Goal: Task Accomplishment & Management: Use online tool/utility

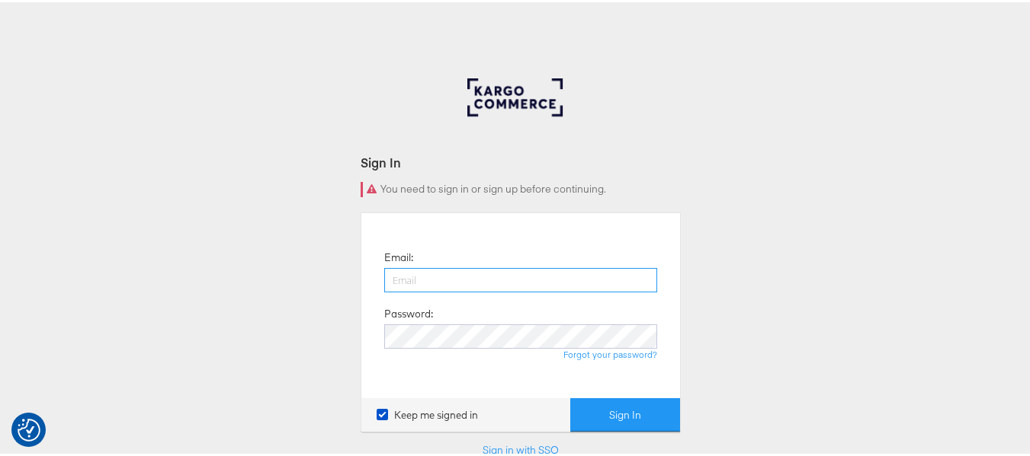
click at [470, 277] on input "email" at bounding box center [520, 278] width 273 height 24
type input "sudheer.bheemunipalli@kargo.com"
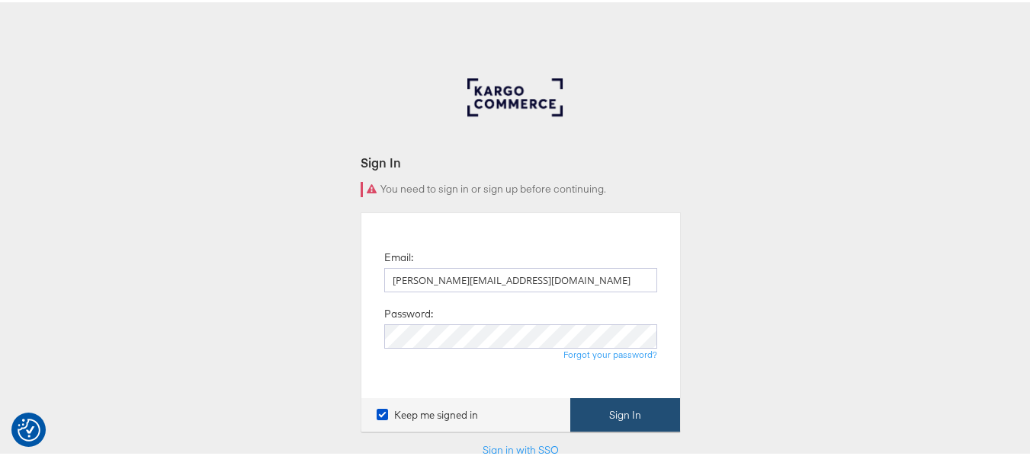
click at [614, 415] on button "Sign In" at bounding box center [625, 413] width 110 height 34
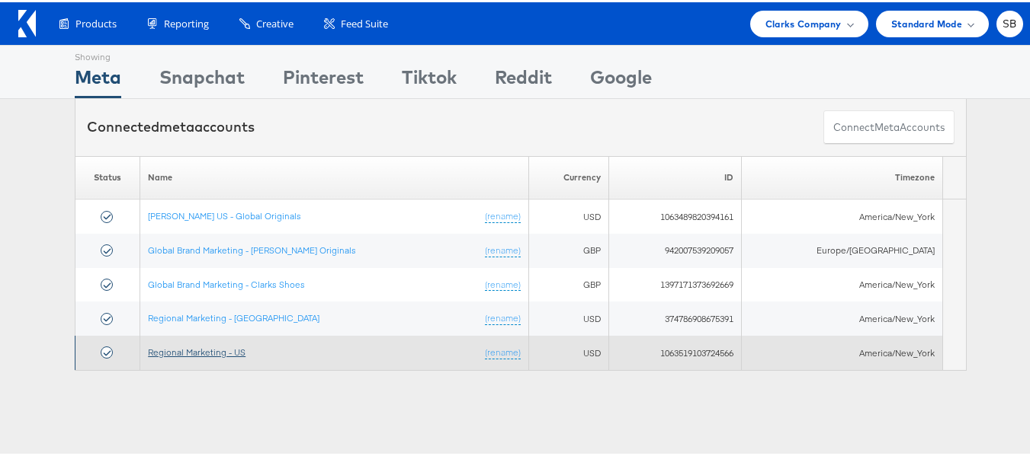
click at [216, 354] on link "Regional Marketing - US" at bounding box center [197, 349] width 98 height 11
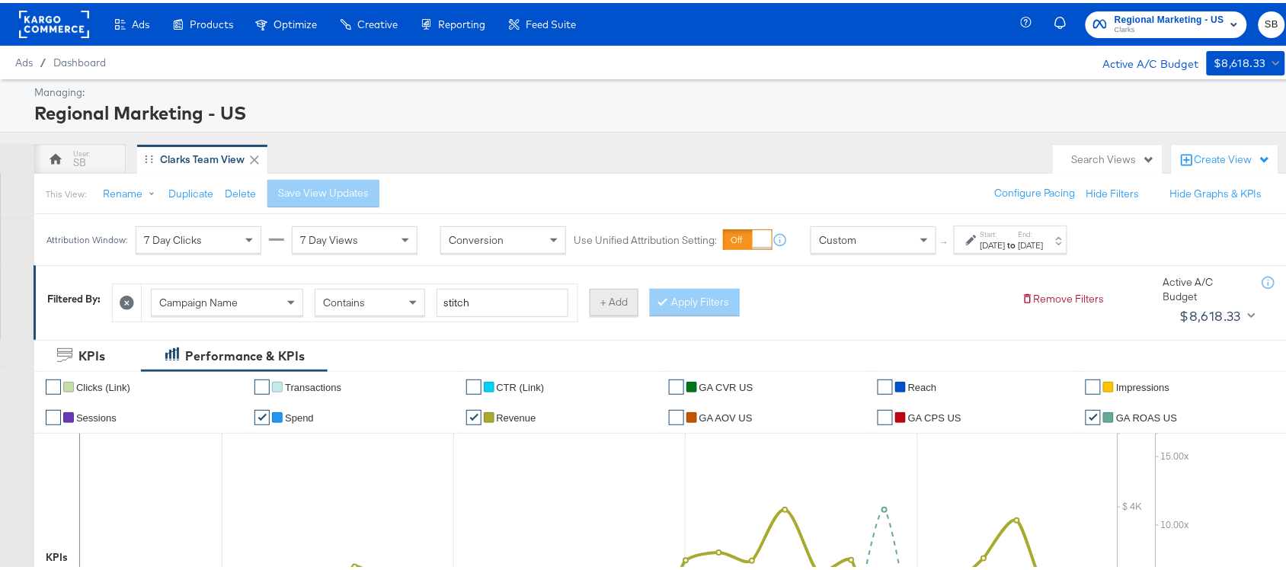
click at [619, 295] on button "+ Add" at bounding box center [614, 299] width 49 height 27
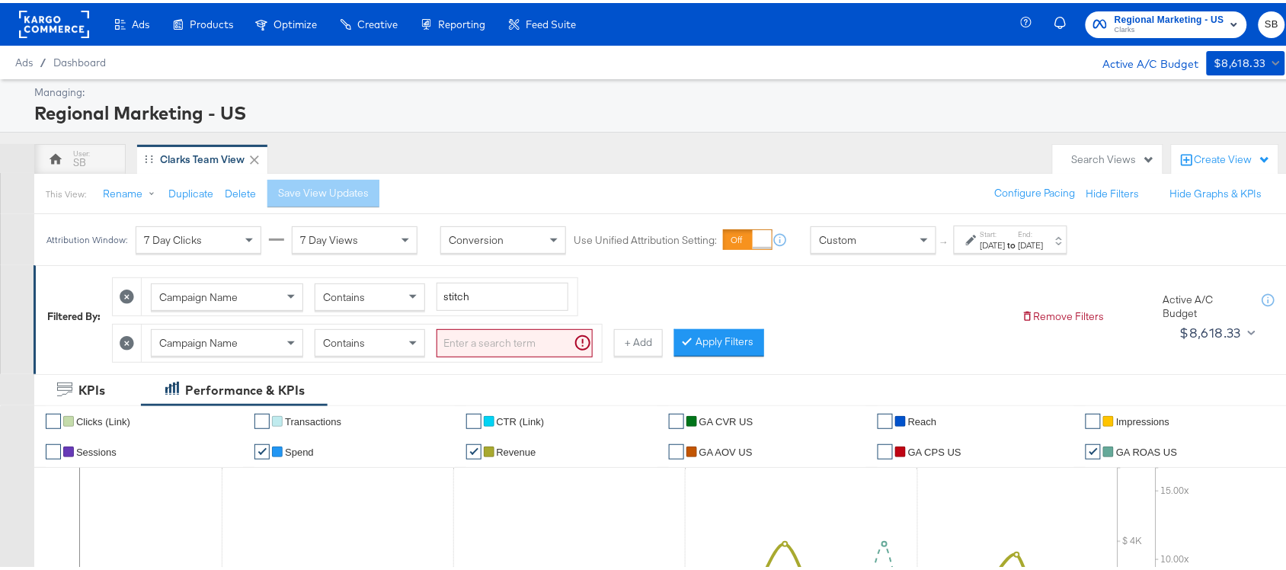
click at [263, 344] on div "Campaign Name" at bounding box center [227, 340] width 151 height 26
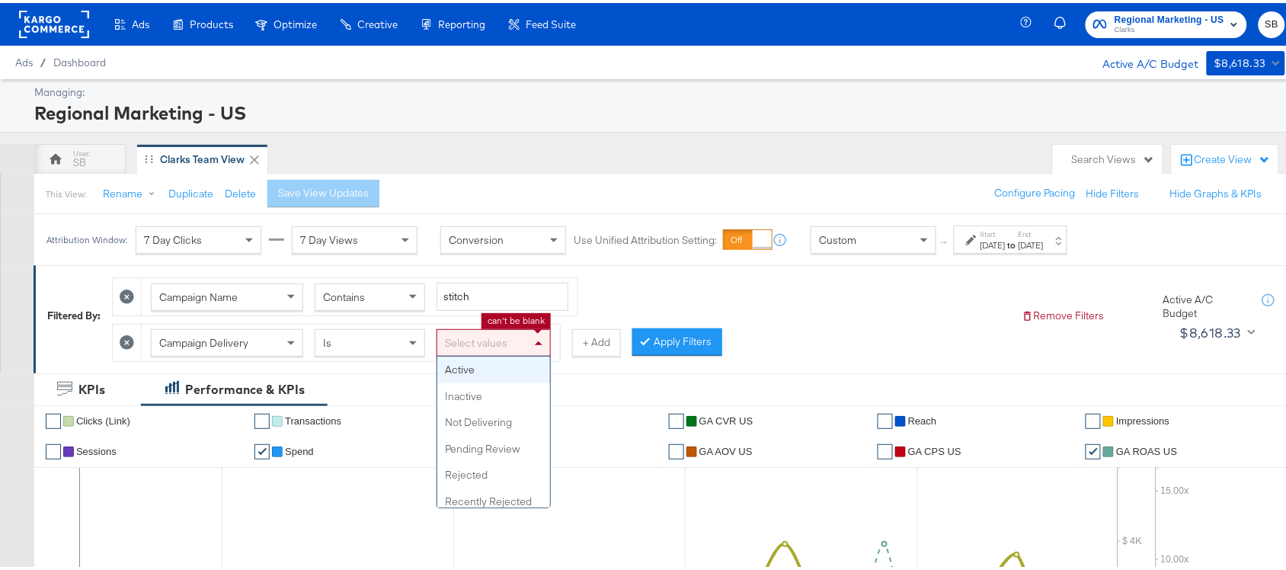
click at [516, 328] on div "Select values" at bounding box center [493, 340] width 113 height 26
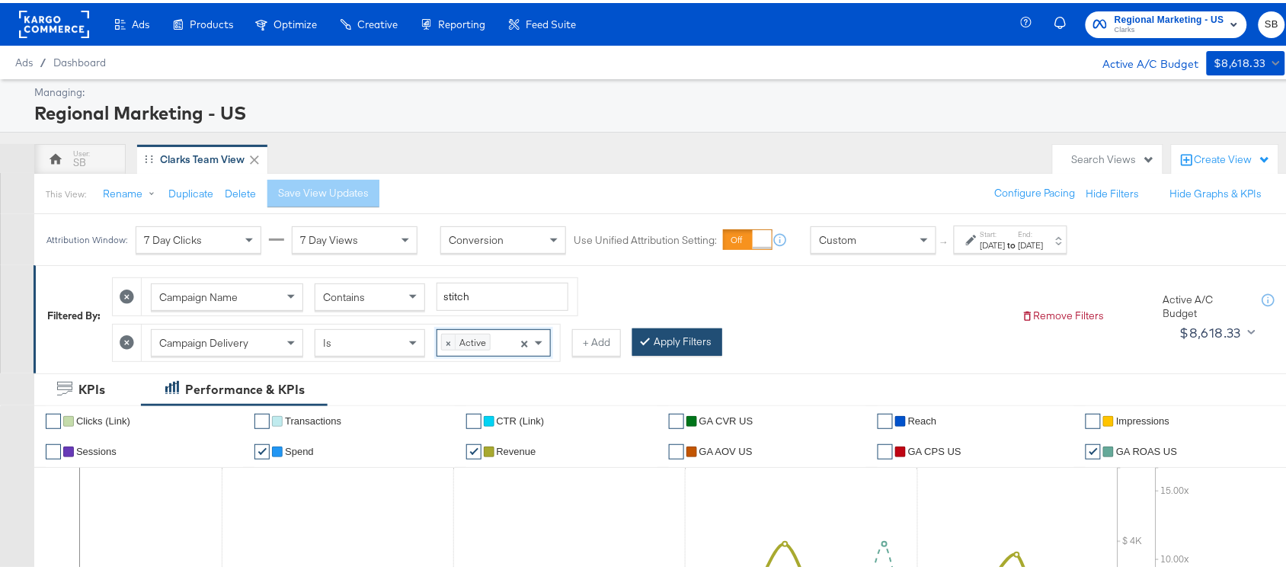
click at [684, 349] on button "Apply Filters" at bounding box center [677, 338] width 90 height 27
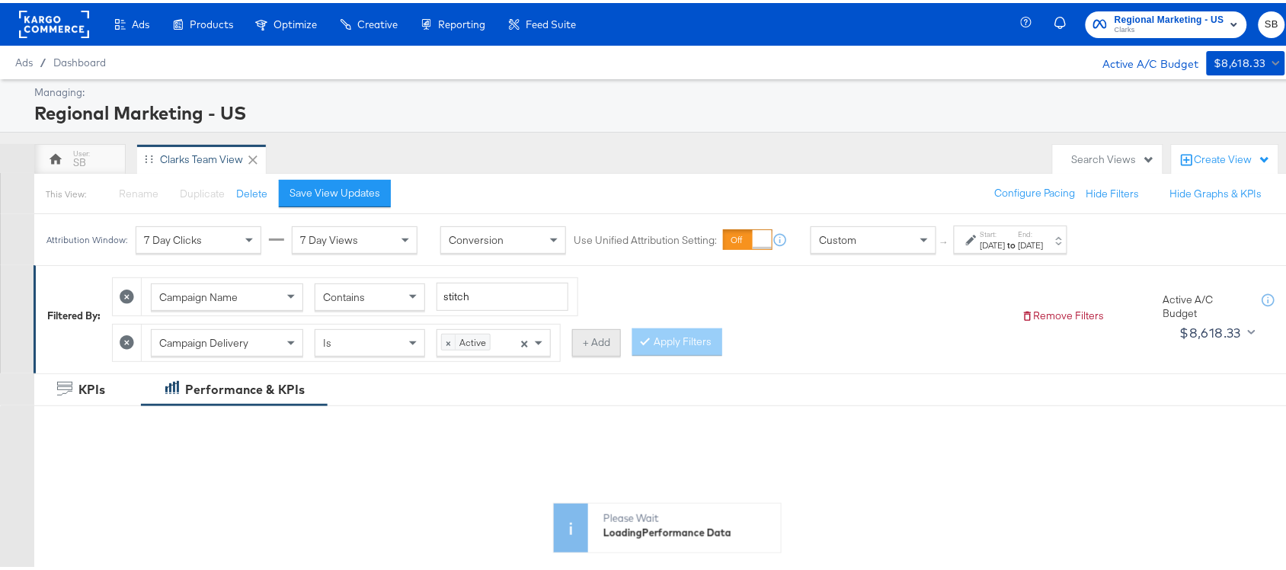
click at [592, 345] on button "+ Add" at bounding box center [596, 339] width 49 height 27
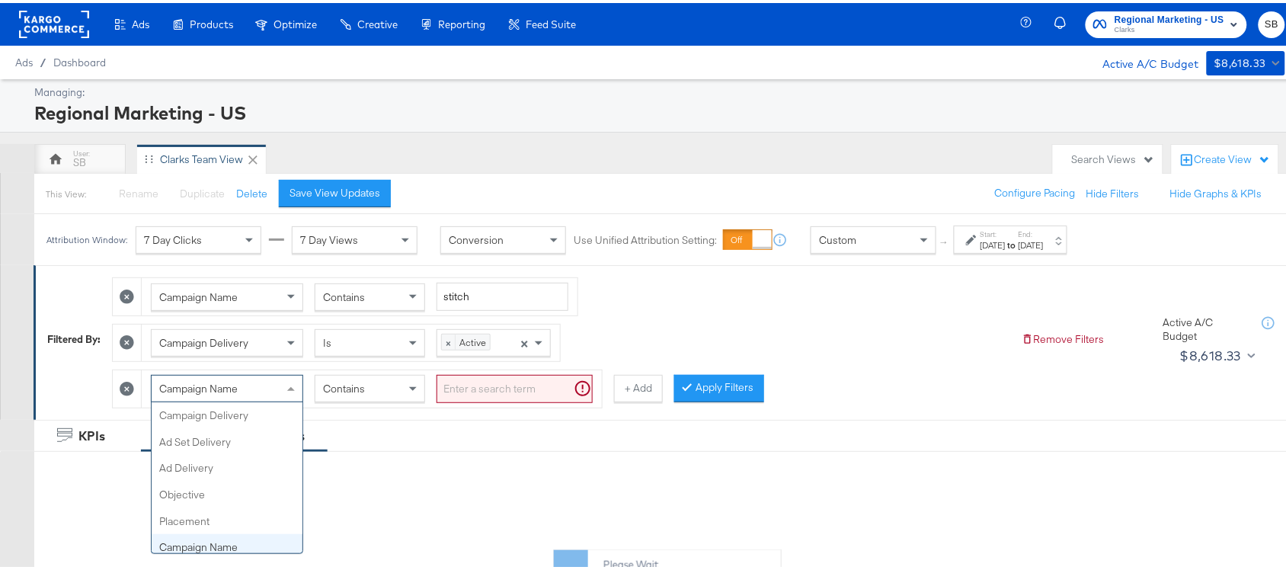
scroll to position [131, 0]
click at [261, 389] on div "Campaign Name" at bounding box center [227, 386] width 151 height 26
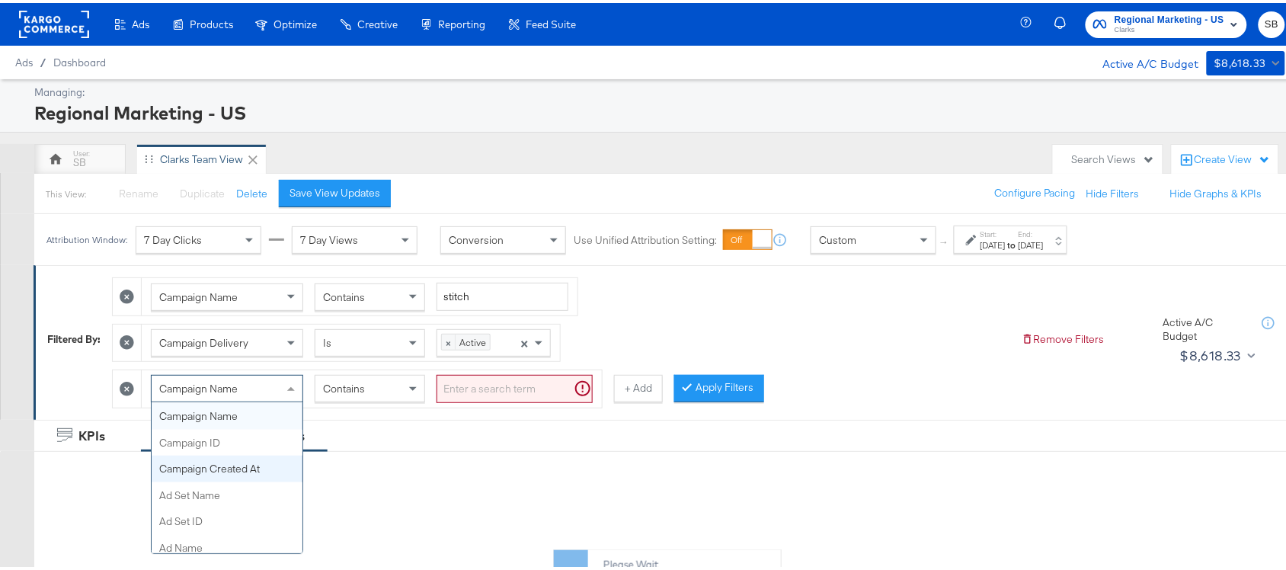
scroll to position [0, 0]
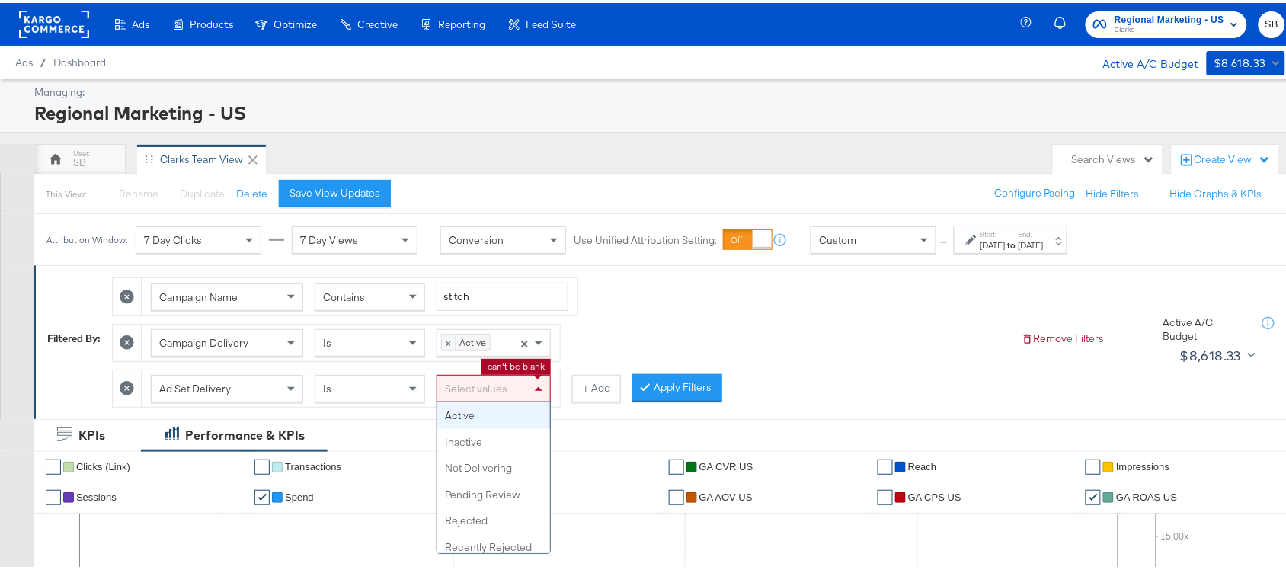
click at [516, 396] on div "Select values" at bounding box center [493, 386] width 113 height 26
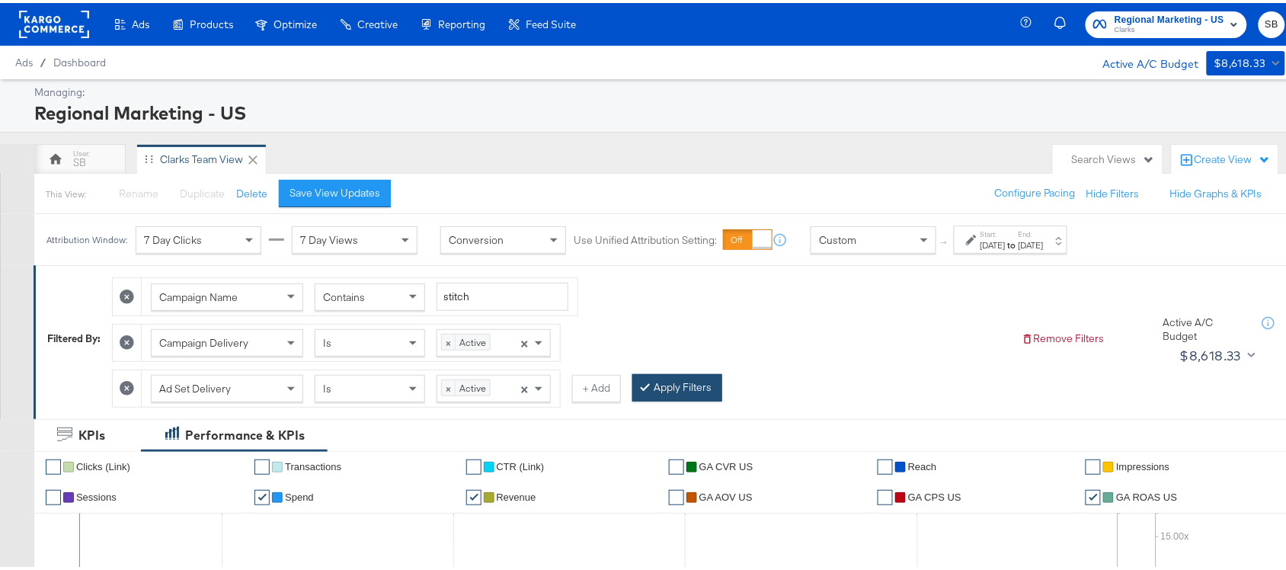
click at [678, 378] on button "Apply Filters" at bounding box center [677, 384] width 90 height 27
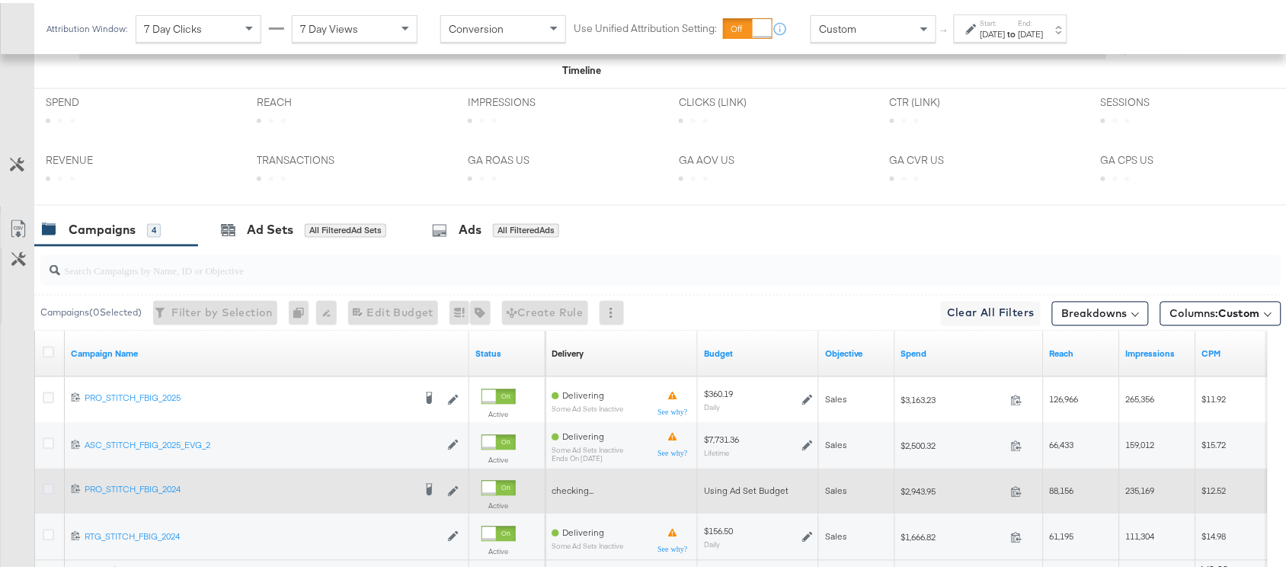
scroll to position [839, 0]
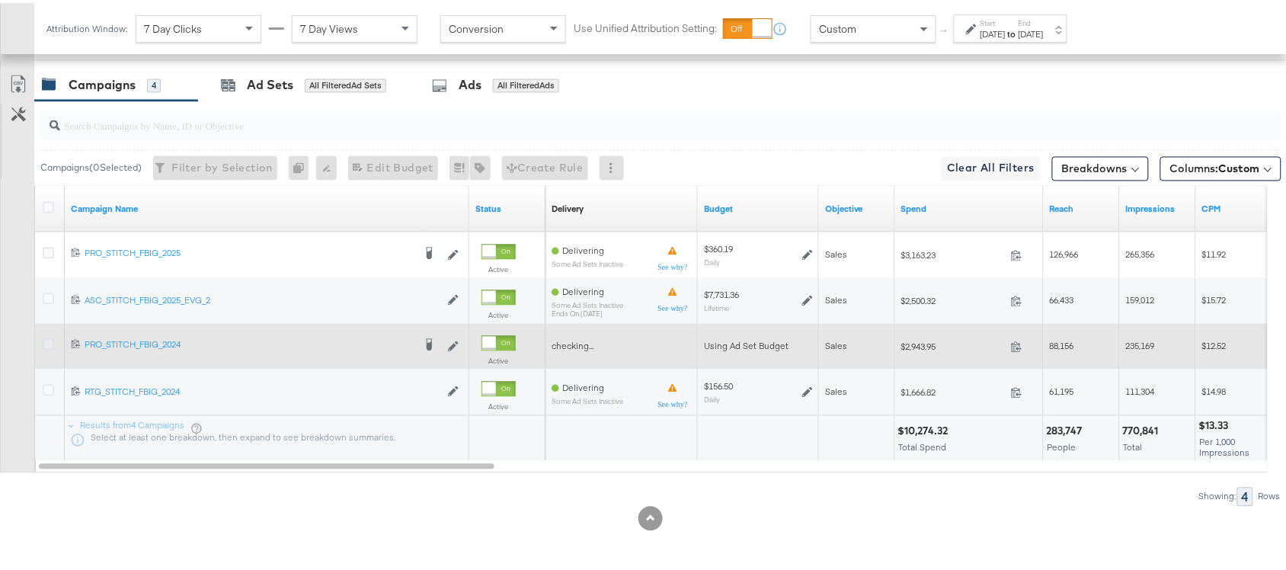
click at [50, 339] on icon at bounding box center [48, 341] width 11 height 11
click at [0, 0] on input "checkbox" at bounding box center [0, 0] width 0 height 0
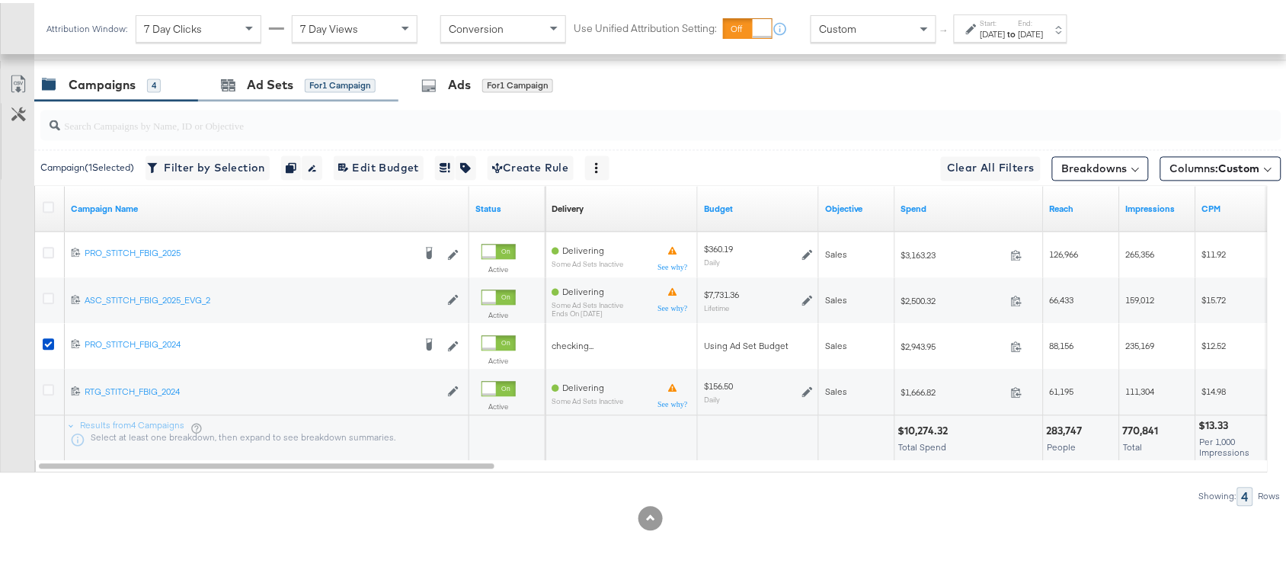
click at [261, 92] on div "Ad Sets for 1 Campaign" at bounding box center [298, 82] width 200 height 33
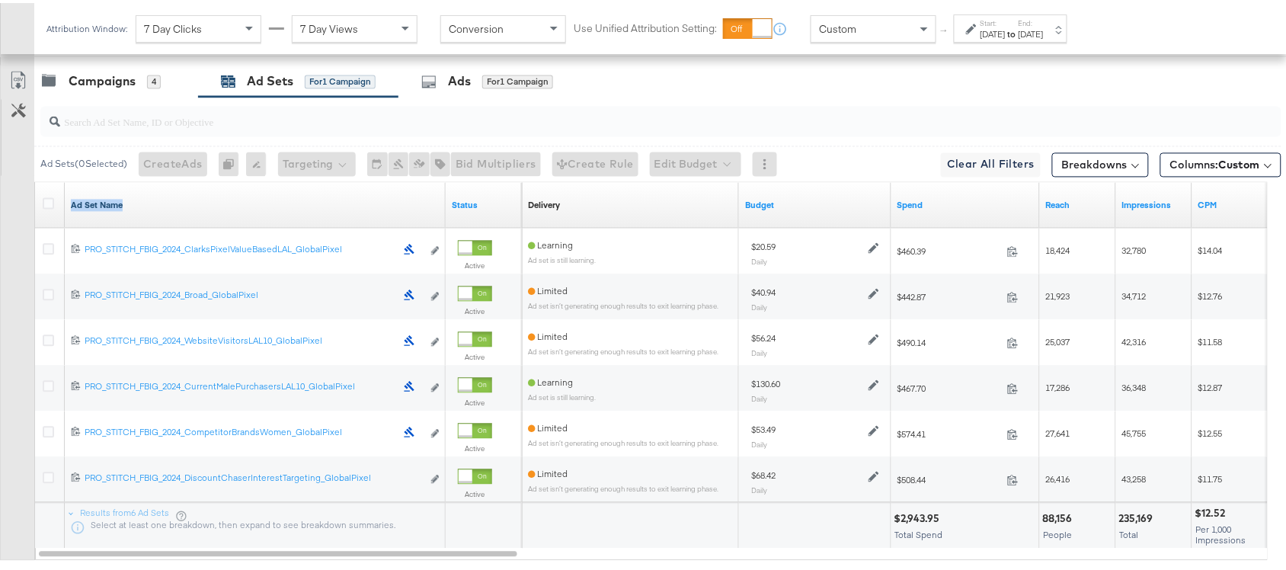
drag, startPoint x: 117, startPoint y: 198, endPoint x: 123, endPoint y: 203, distance: 8.7
click at [123, 203] on div "Ad Set Name" at bounding box center [255, 203] width 381 height 24
click at [123, 203] on link "Ad Set Name" at bounding box center [255, 203] width 369 height 12
click at [136, 207] on link "Ad Set Name ↓" at bounding box center [255, 203] width 369 height 12
click at [1044, 25] on div "[DATE]" at bounding box center [1031, 31] width 25 height 12
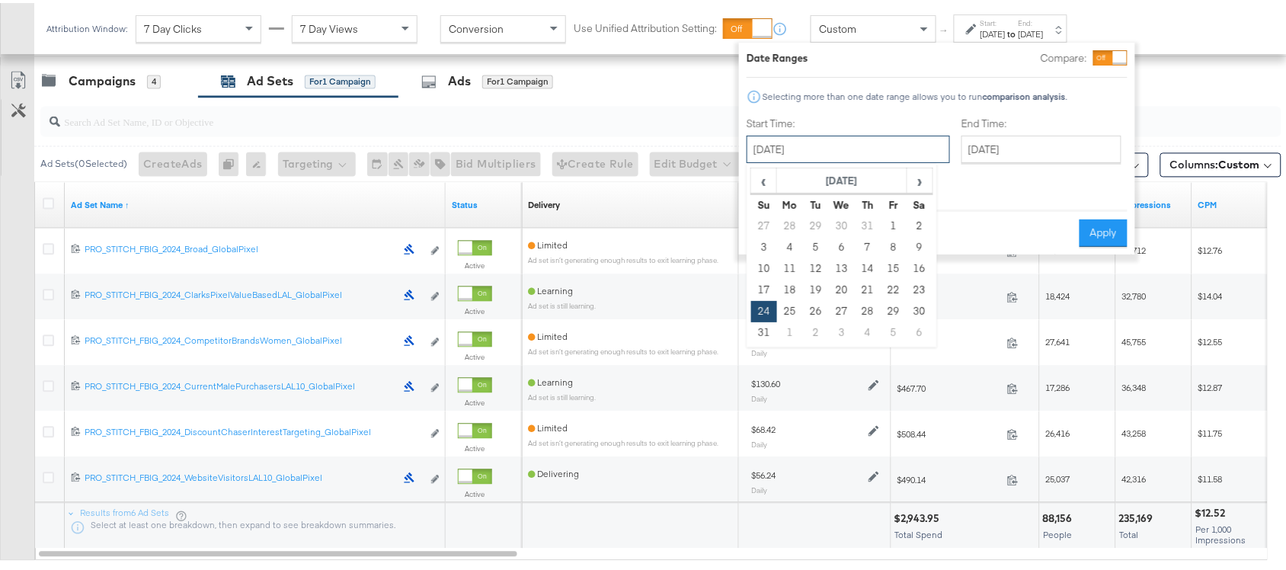
click at [828, 149] on input "[DATE]" at bounding box center [848, 146] width 203 height 27
click at [920, 185] on span "›" at bounding box center [920, 177] width 24 height 23
click at [889, 264] on td "19" at bounding box center [894, 265] width 26 height 21
type input "[DATE]"
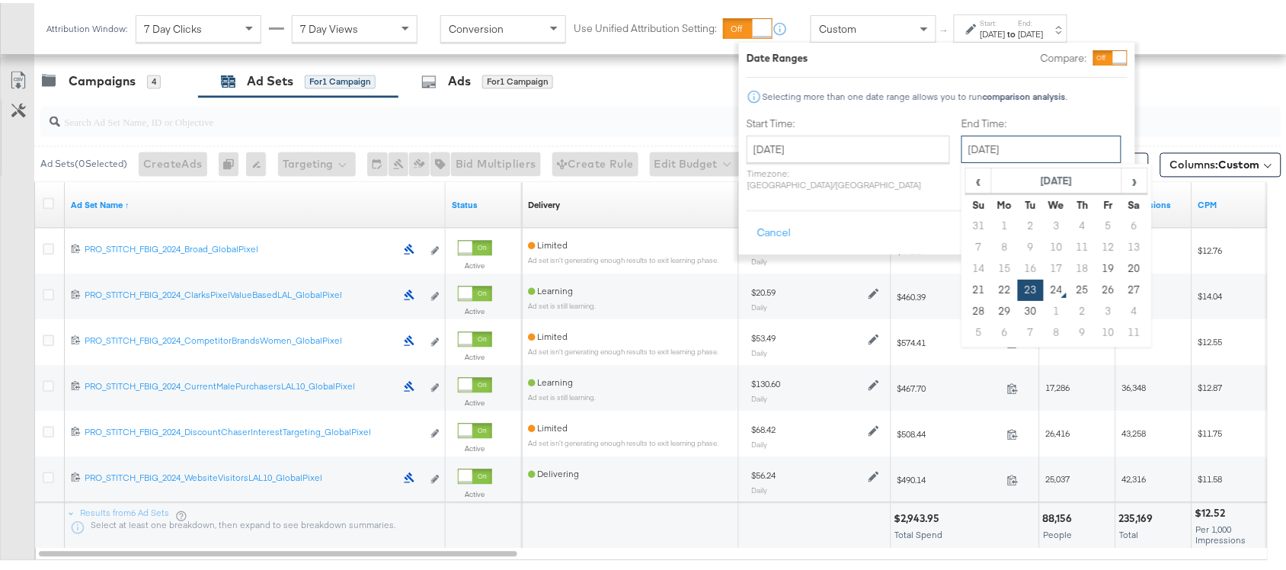
click at [1049, 138] on input "[DATE]" at bounding box center [1042, 146] width 160 height 27
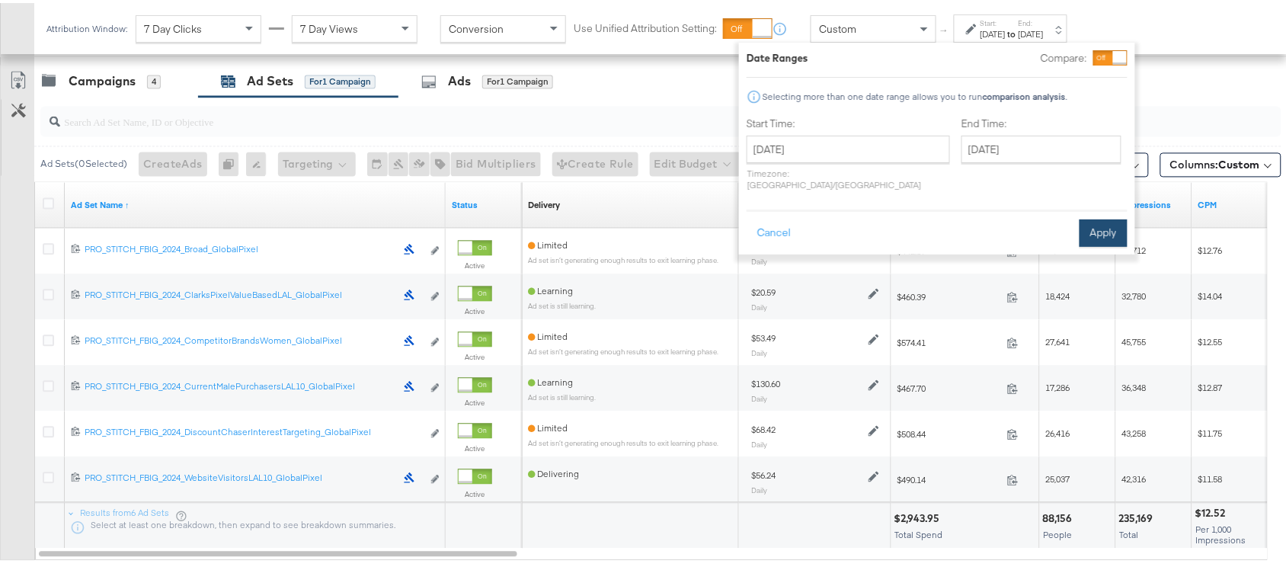
click at [1118, 223] on button "Apply" at bounding box center [1104, 229] width 48 height 27
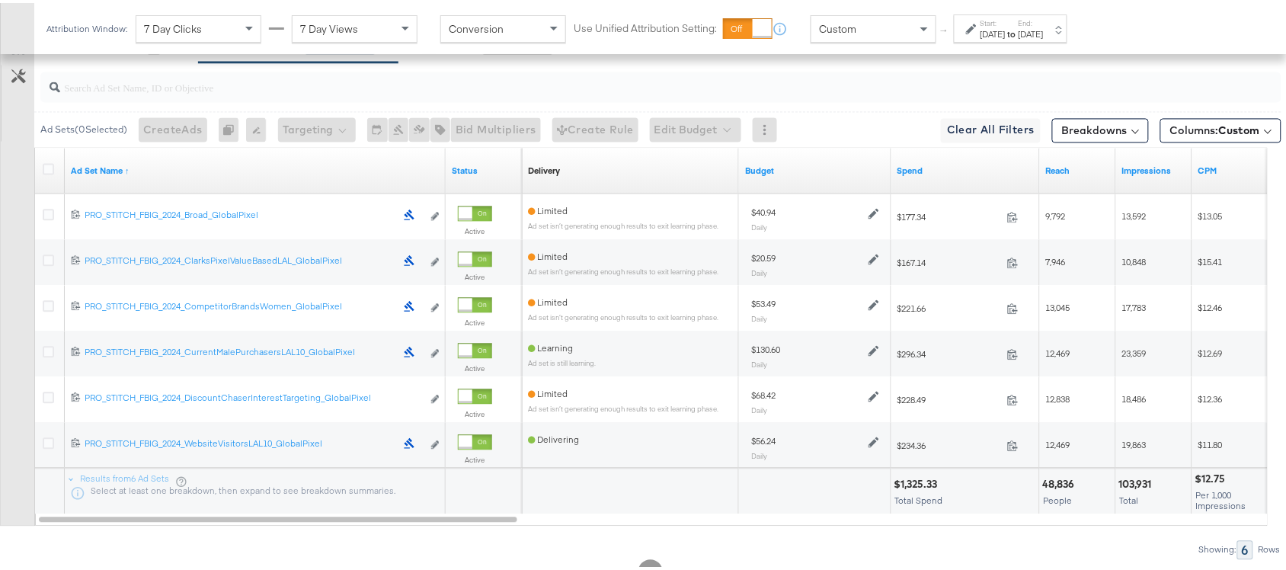
scroll to position [814, 0]
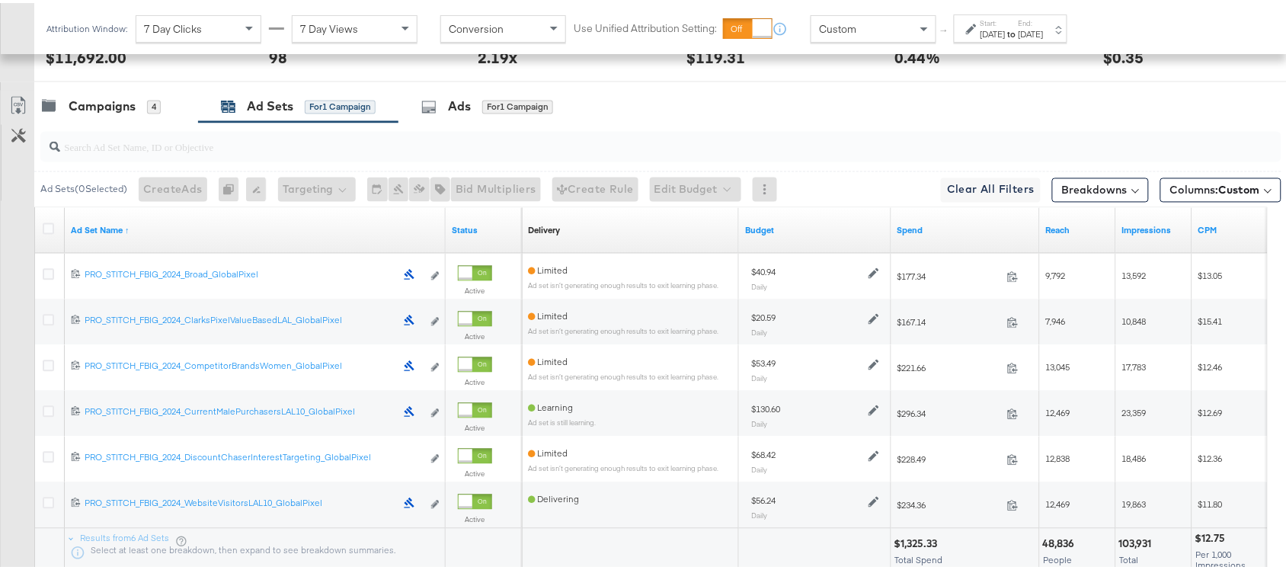
click at [1041, 16] on div "Start: [DATE] to End: [DATE]" at bounding box center [1012, 26] width 63 height 22
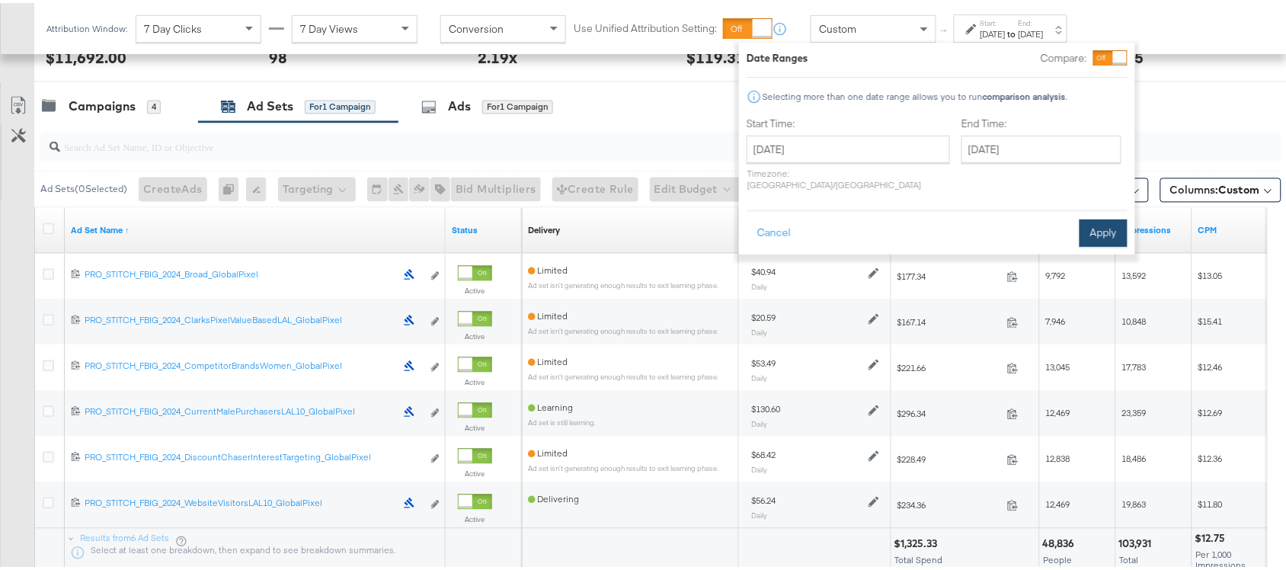
click at [1097, 216] on button "Apply" at bounding box center [1104, 229] width 48 height 27
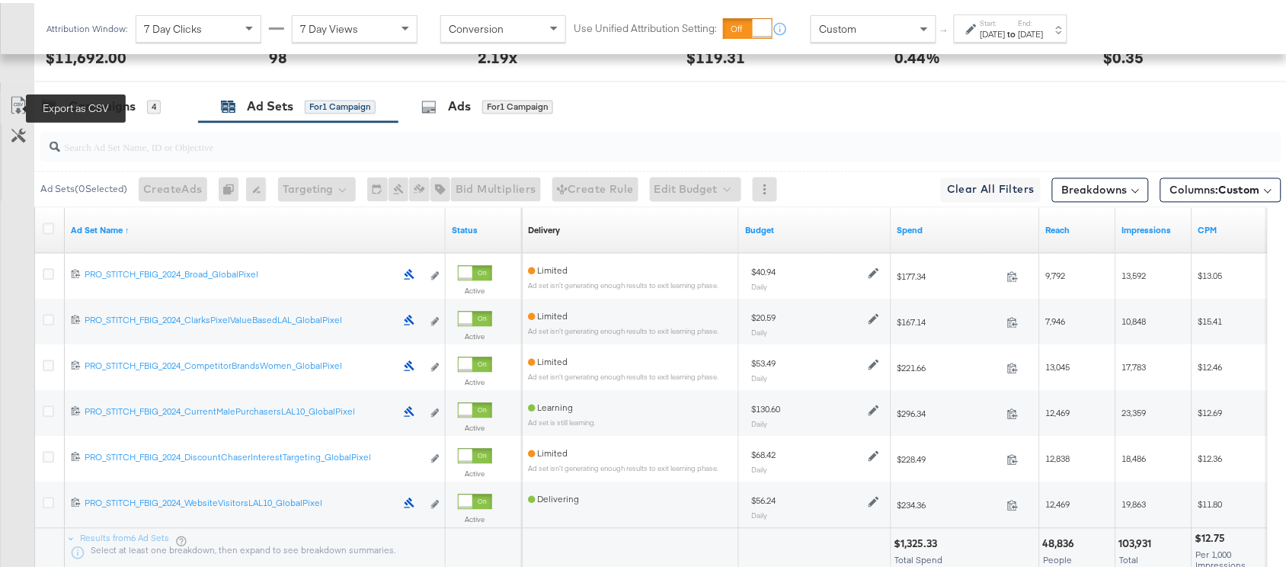
click at [18, 110] on icon at bounding box center [17, 106] width 9 height 11
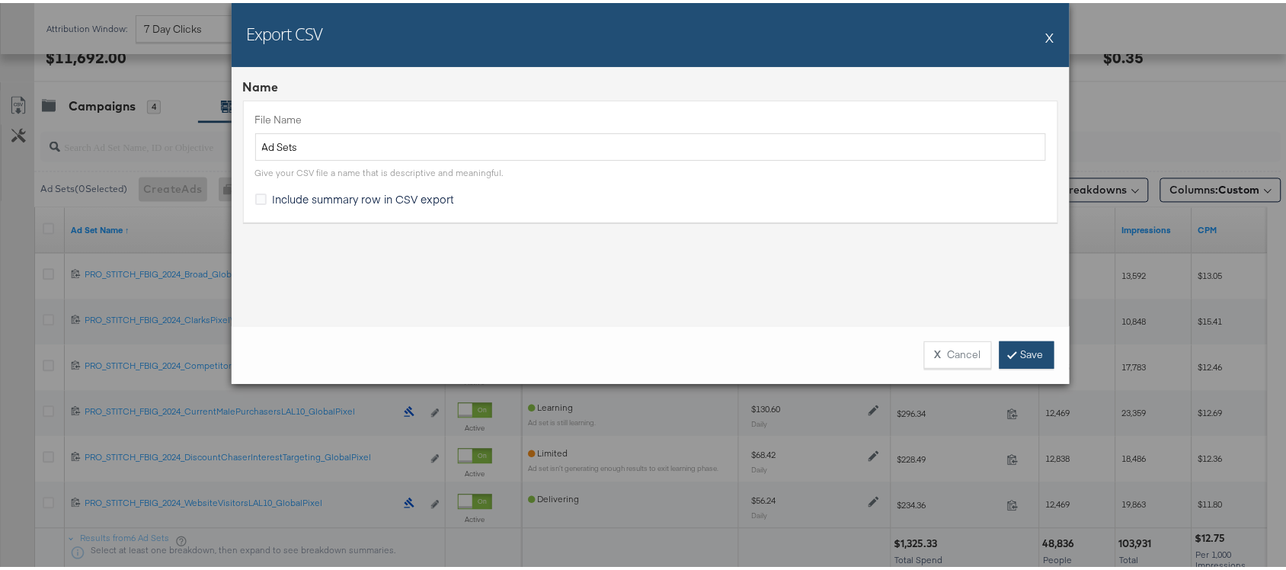
click at [1021, 352] on link "Save" at bounding box center [1027, 351] width 55 height 27
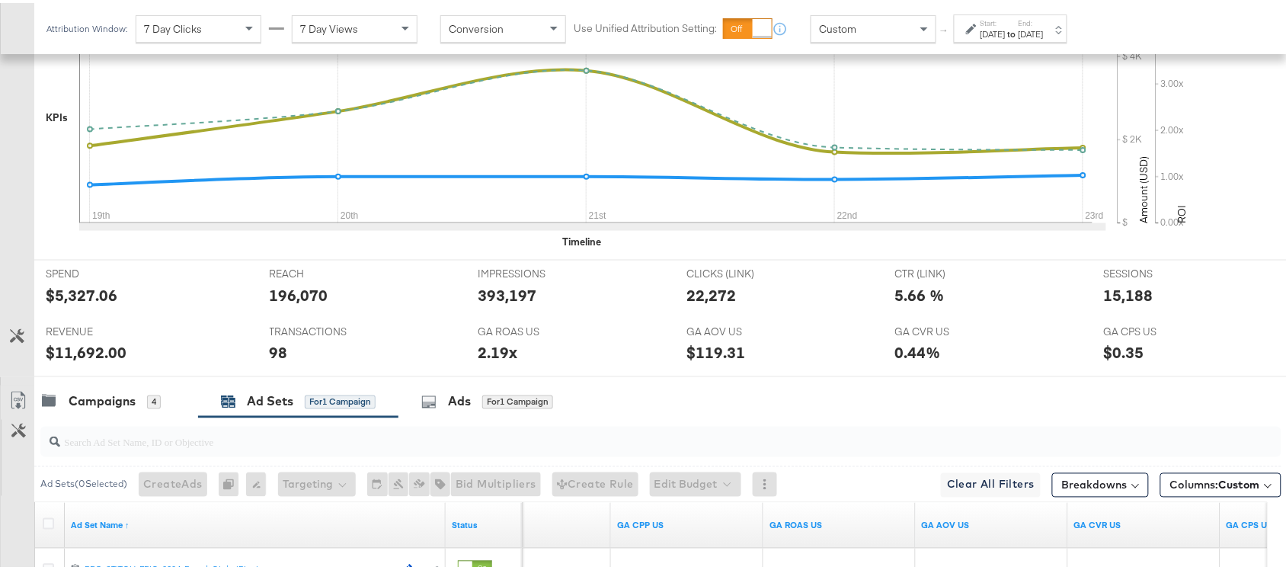
scroll to position [930, 0]
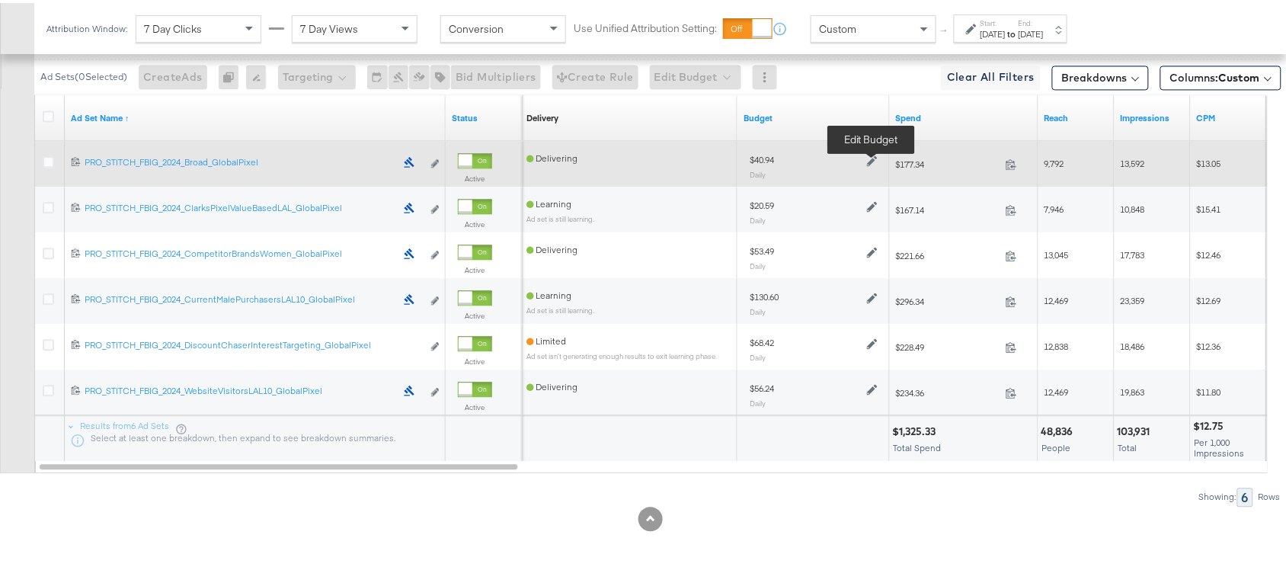
click at [867, 155] on icon at bounding box center [872, 157] width 11 height 11
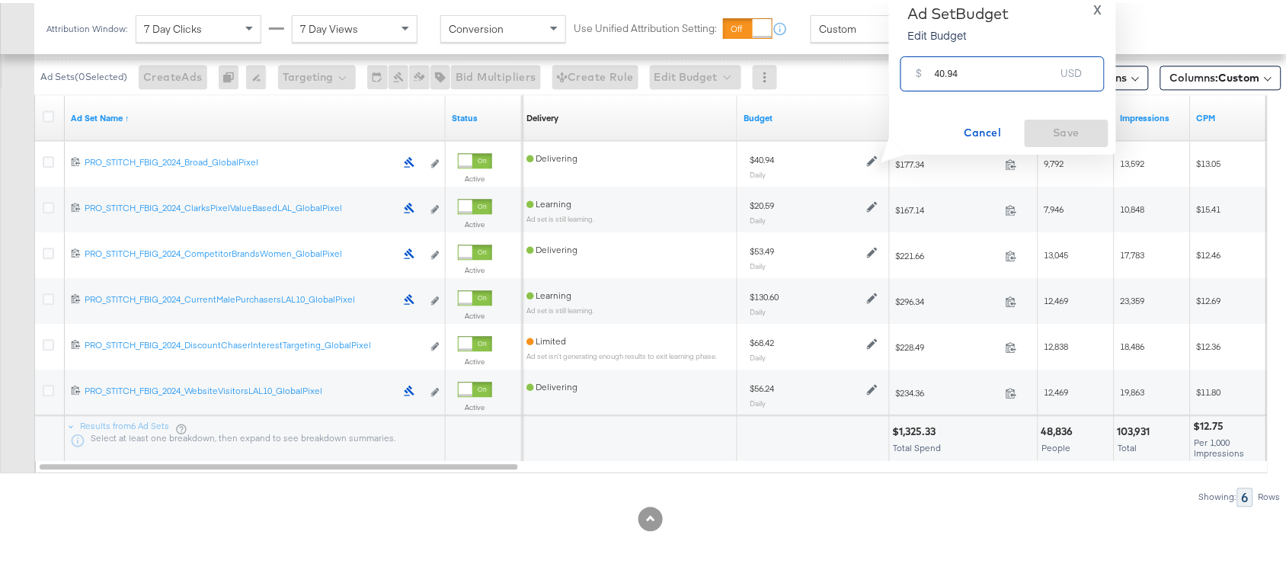
click at [985, 77] on input "40.94" at bounding box center [995, 64] width 120 height 33
paste input "$38.79"
click at [985, 77] on div "$ $38.79 USD" at bounding box center [1003, 70] width 204 height 34
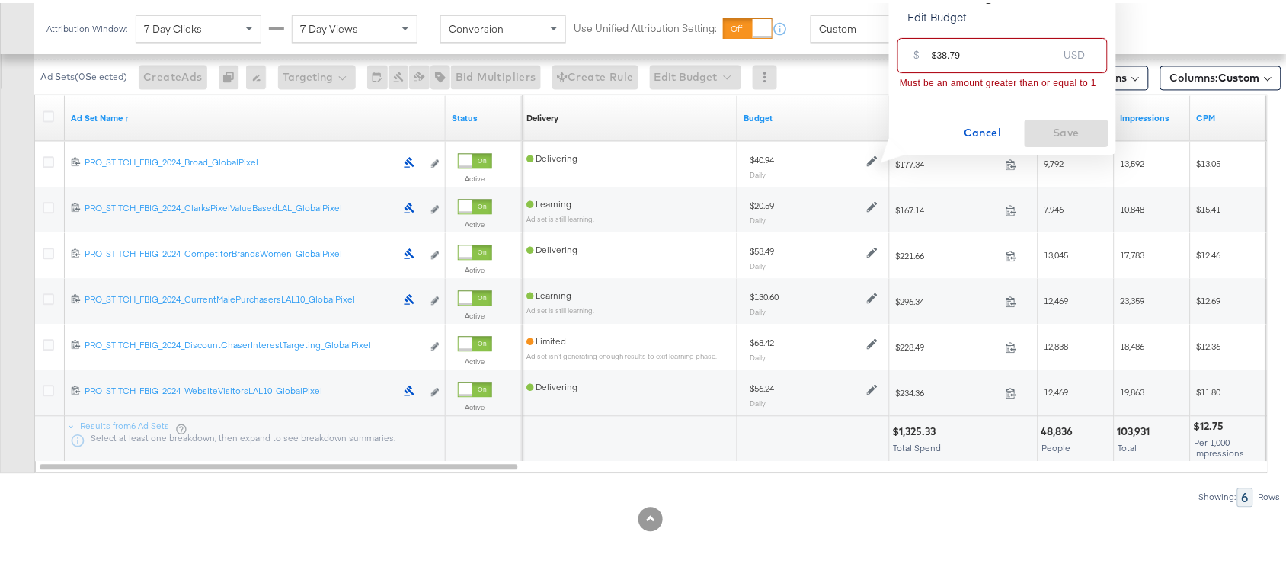
click at [937, 55] on input "$38.79" at bounding box center [995, 46] width 126 height 33
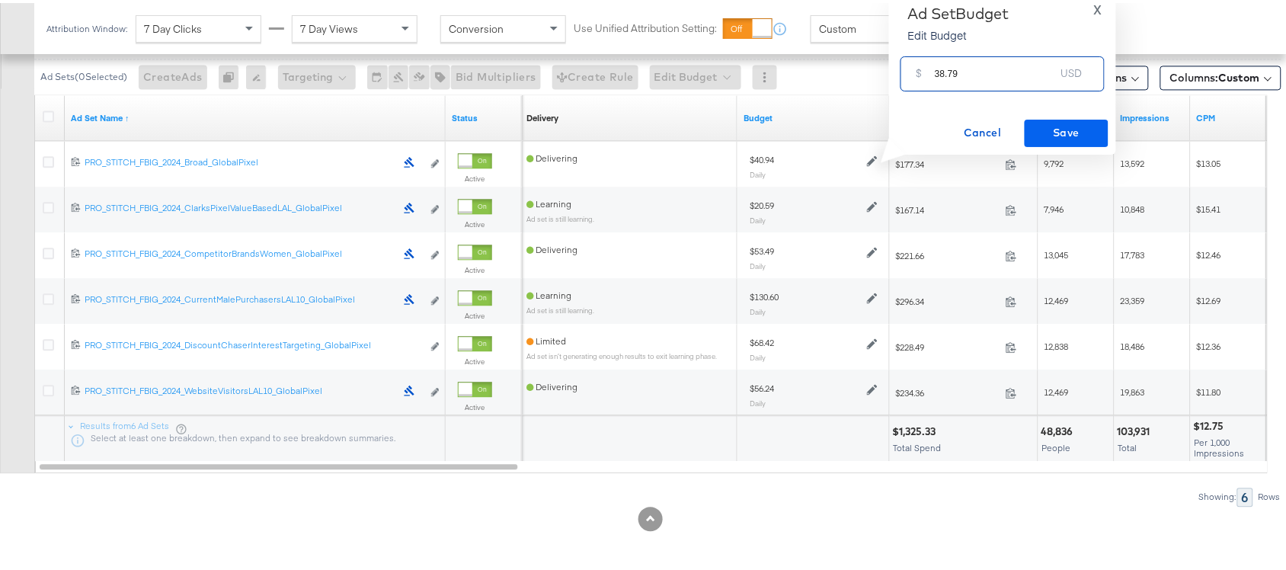
type input "38.79"
click at [1053, 122] on span "Save" at bounding box center [1067, 129] width 72 height 19
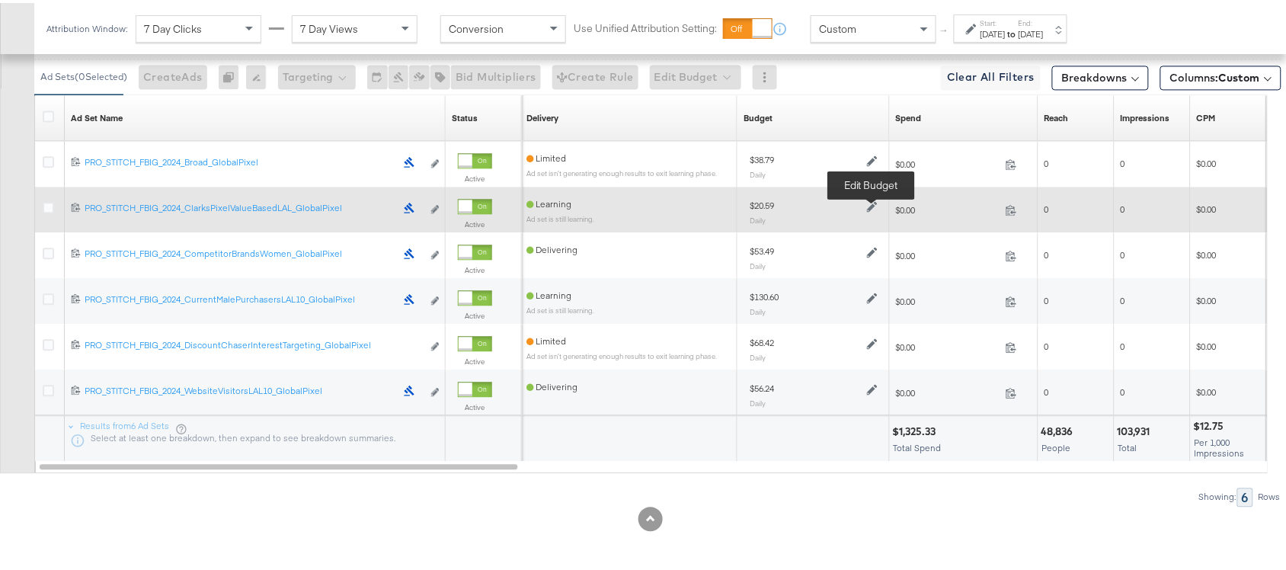
click at [874, 200] on icon at bounding box center [872, 204] width 11 height 11
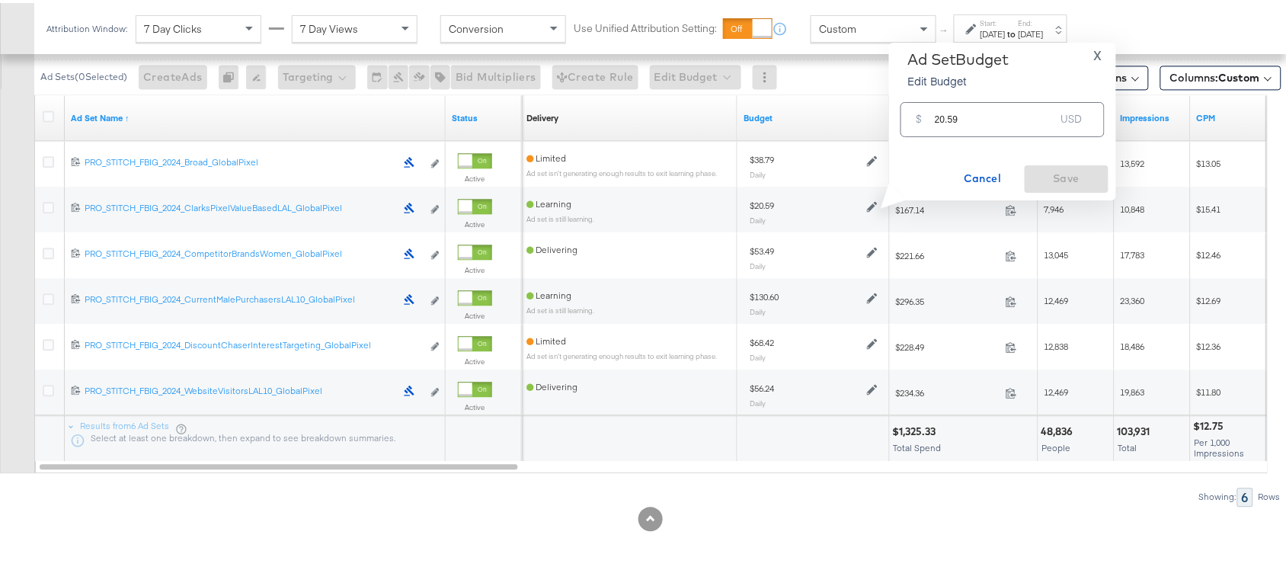
click at [993, 114] on input "20.59" at bounding box center [995, 110] width 120 height 33
paste input "$16.67"
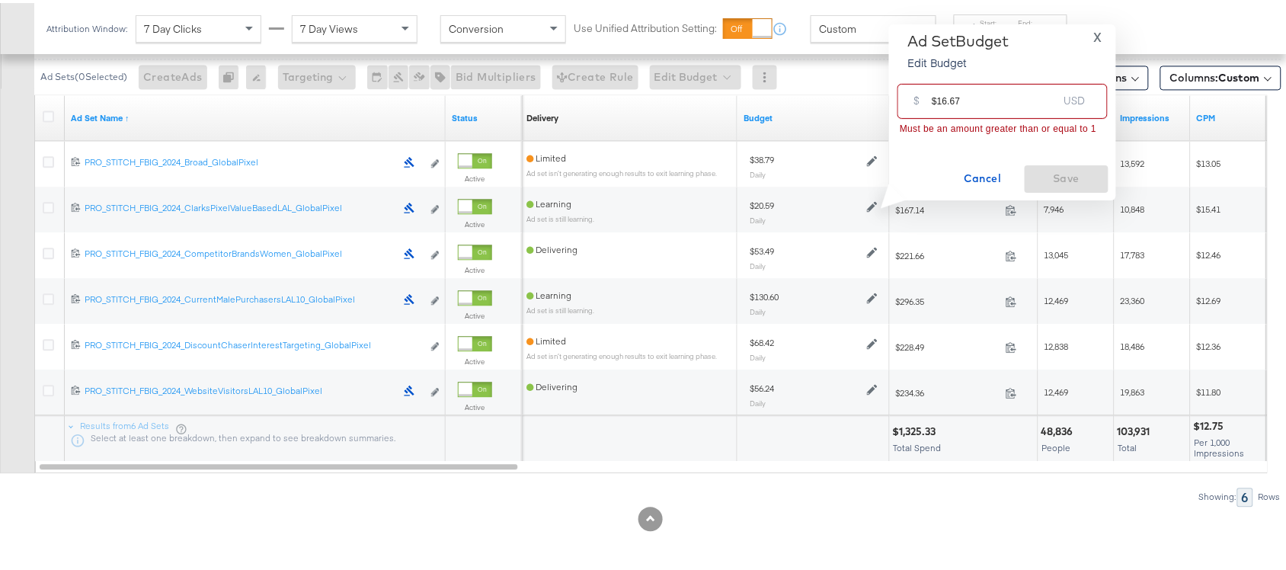
click at [935, 100] on input "$16.67" at bounding box center [995, 91] width 126 height 33
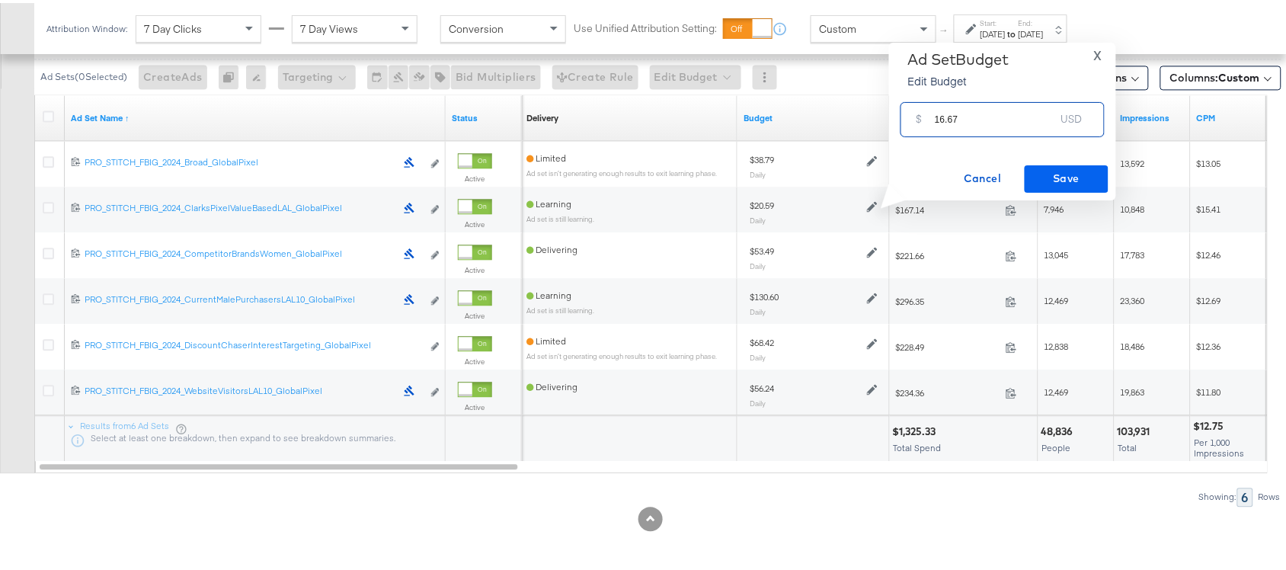
type input "16.67"
click at [1069, 173] on span "Save" at bounding box center [1067, 175] width 72 height 19
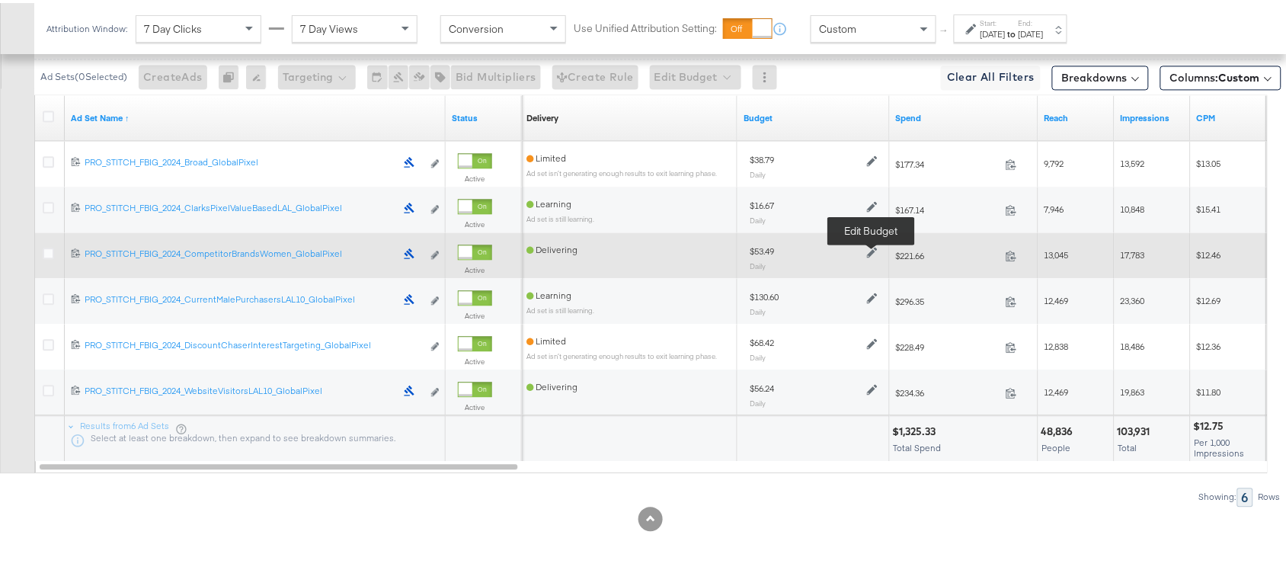
click at [876, 245] on icon at bounding box center [872, 249] width 11 height 11
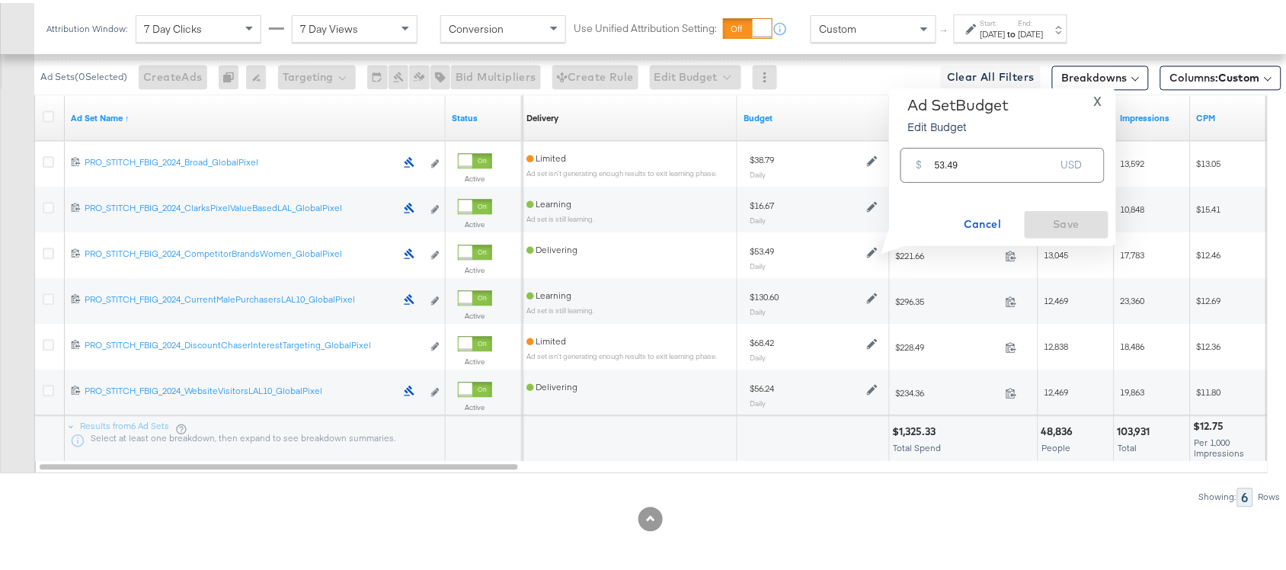
click at [975, 164] on input "53.49" at bounding box center [995, 155] width 120 height 33
paste input "$72.64"
click at [975, 164] on div "$ $72.64 USD" at bounding box center [1003, 162] width 204 height 34
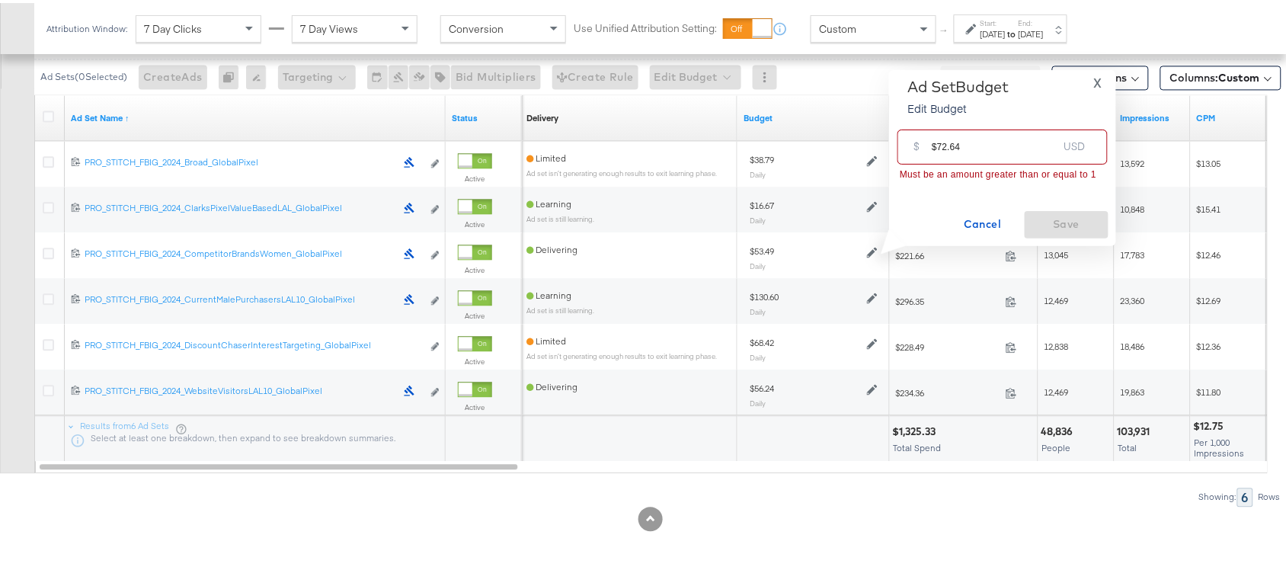
click at [937, 146] on input "$72.64" at bounding box center [995, 137] width 126 height 33
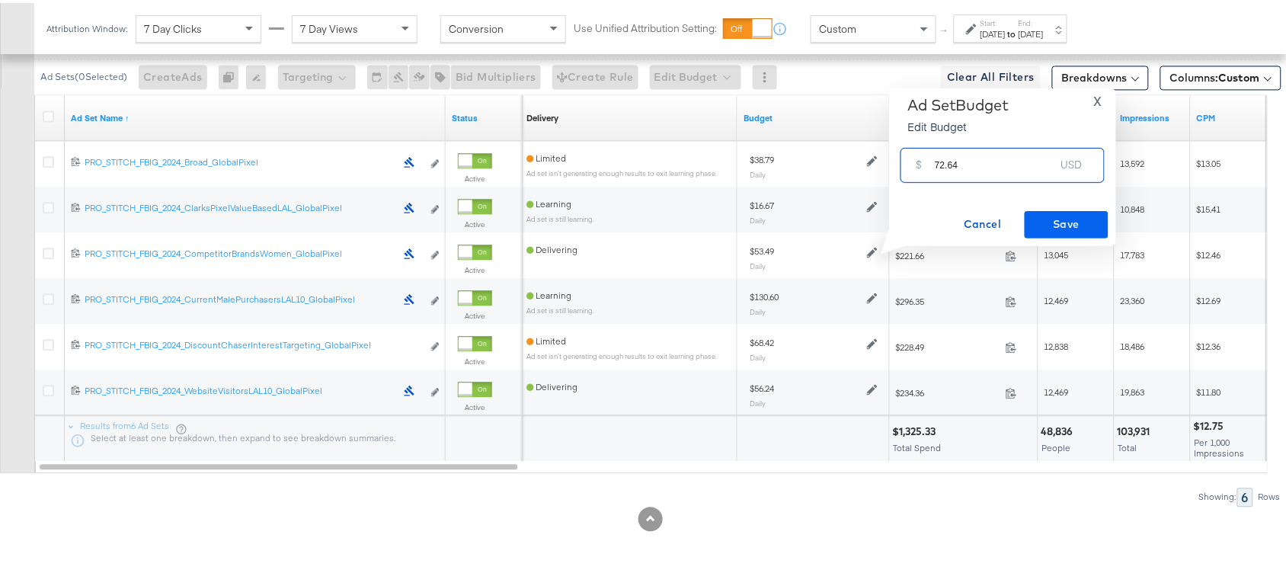
type input "72.64"
click at [1057, 212] on span "Save" at bounding box center [1067, 221] width 72 height 19
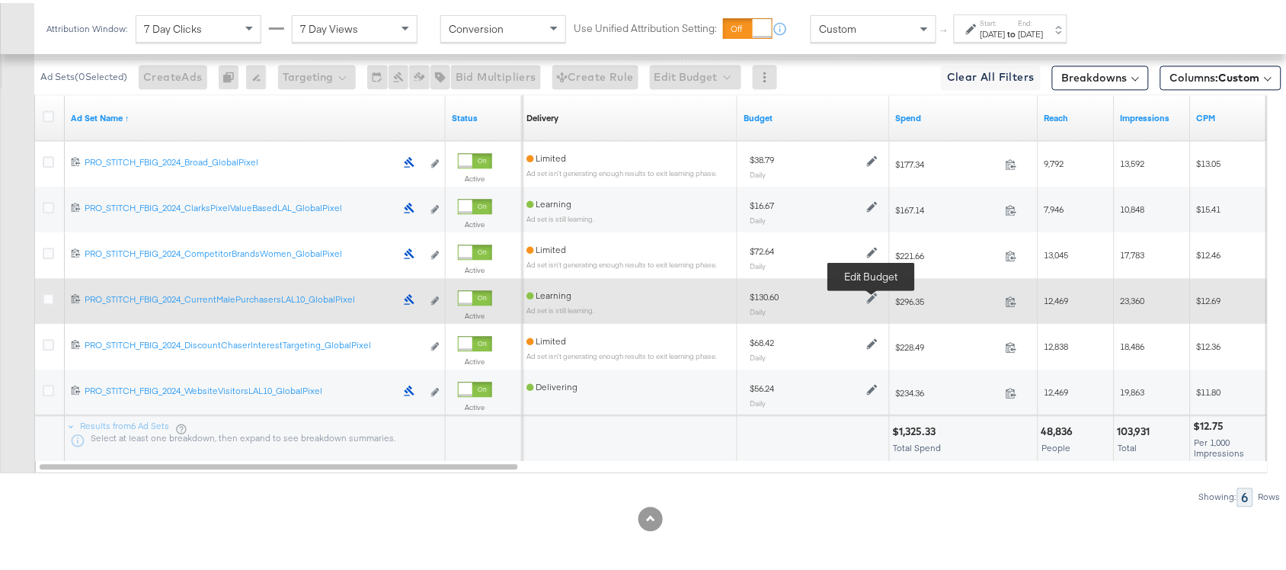
click at [873, 290] on icon at bounding box center [872, 295] width 11 height 11
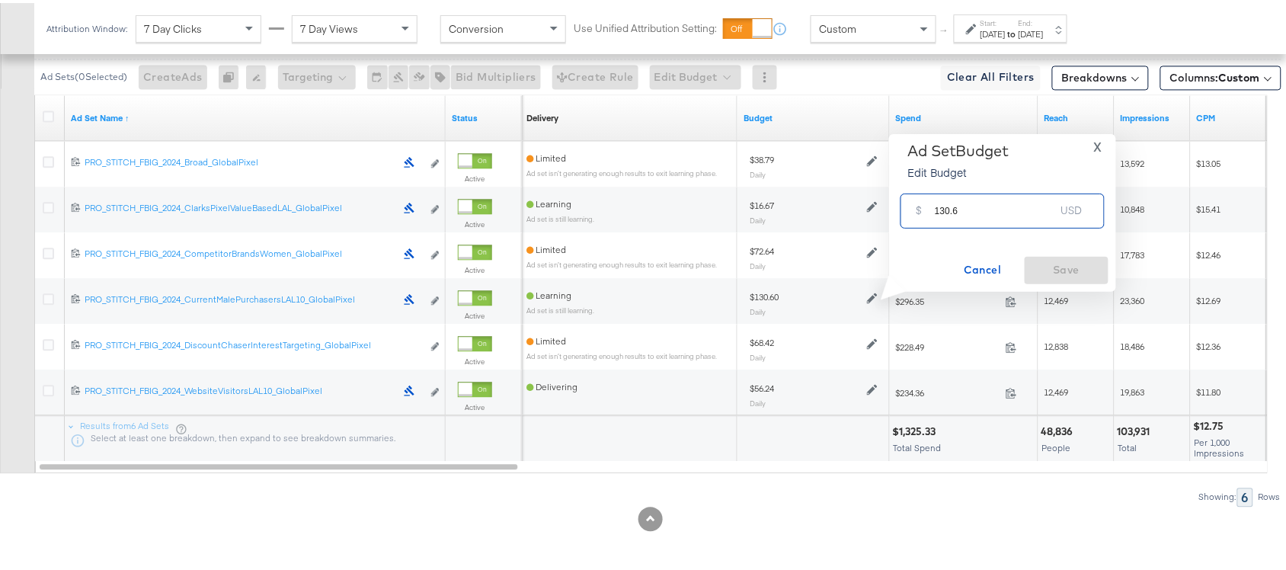
click at [969, 207] on input "130.6" at bounding box center [995, 201] width 120 height 33
paste input "$92.27"
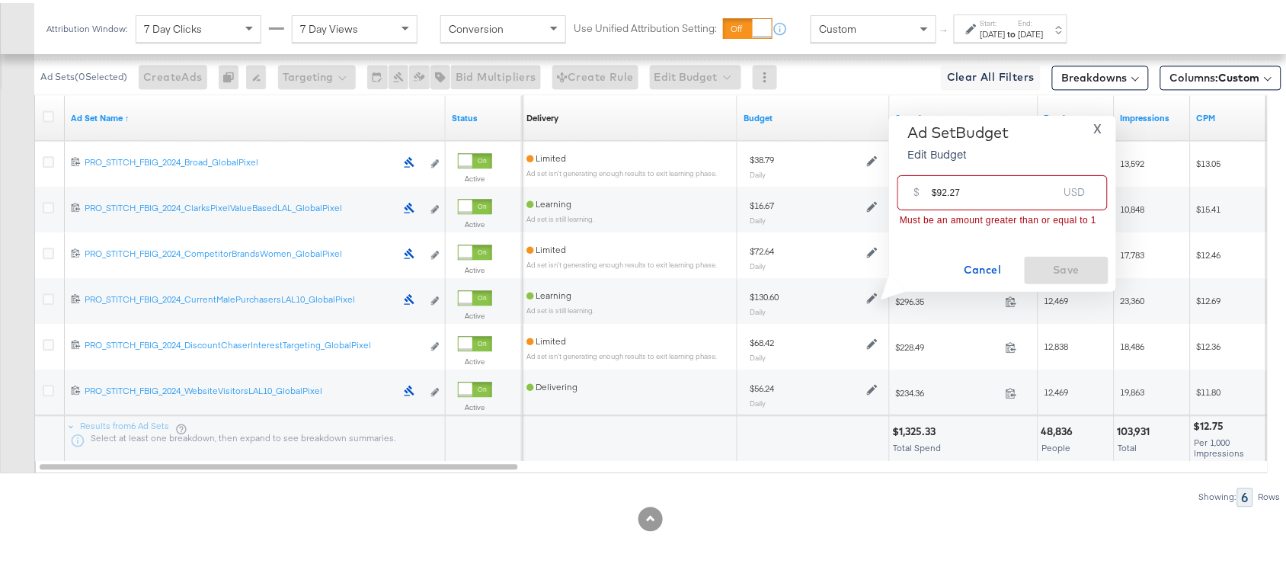
click at [938, 191] on input "$92.27" at bounding box center [995, 183] width 126 height 33
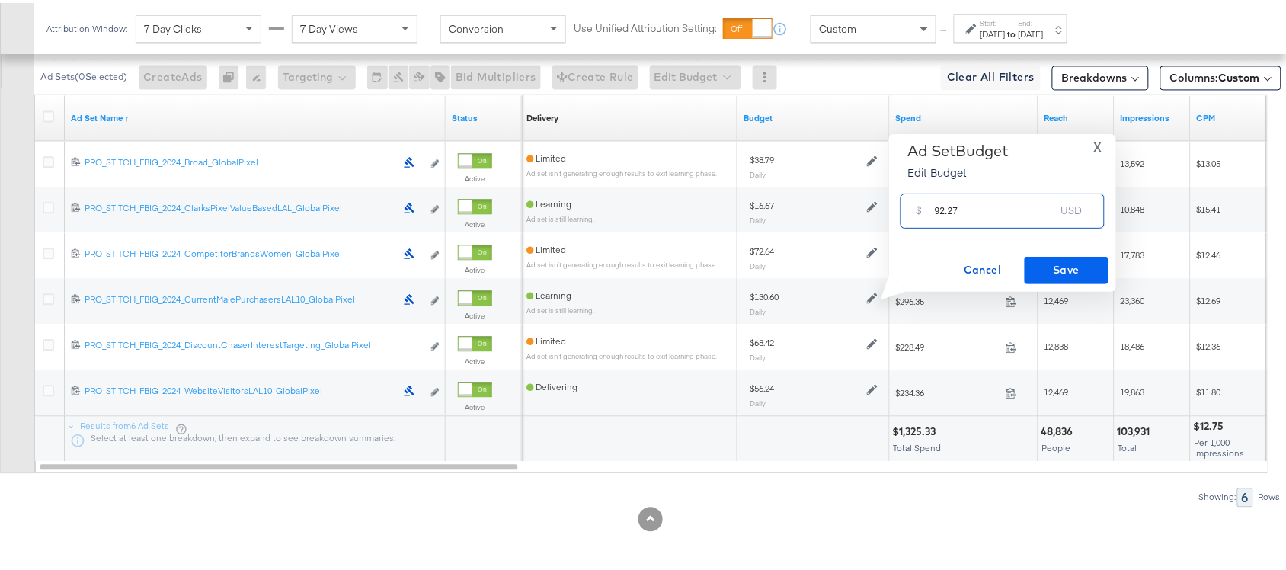
type input "92.27"
click at [1046, 264] on span "Save" at bounding box center [1067, 267] width 72 height 19
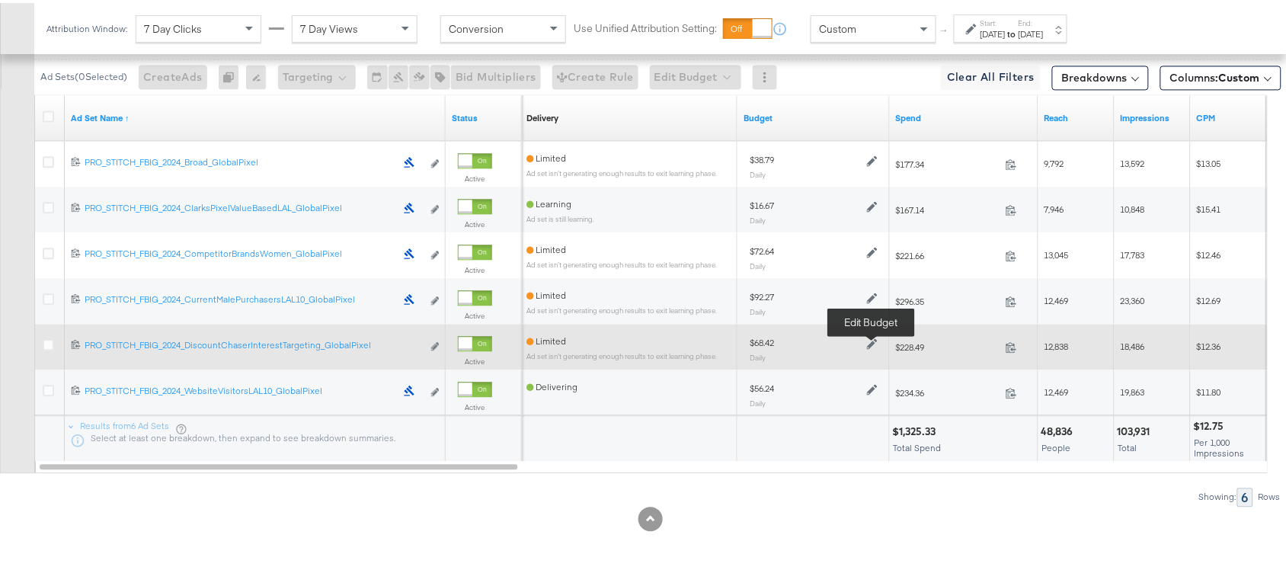
click at [874, 341] on icon at bounding box center [872, 341] width 11 height 11
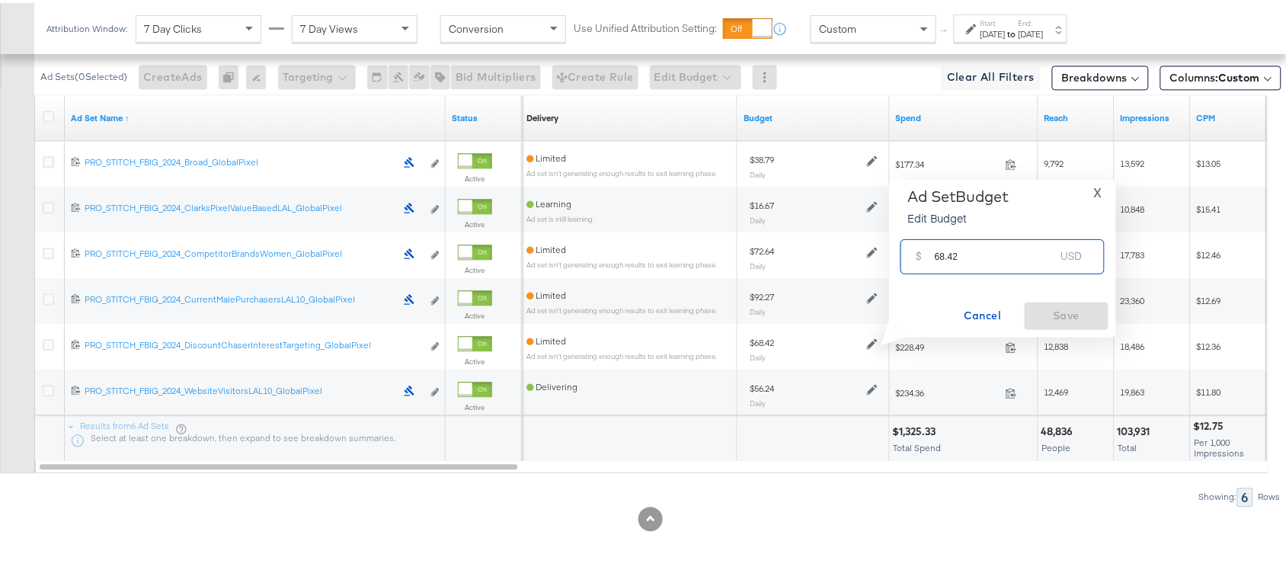
click at [981, 258] on input "68.42" at bounding box center [995, 247] width 120 height 33
paste input "$41.33"
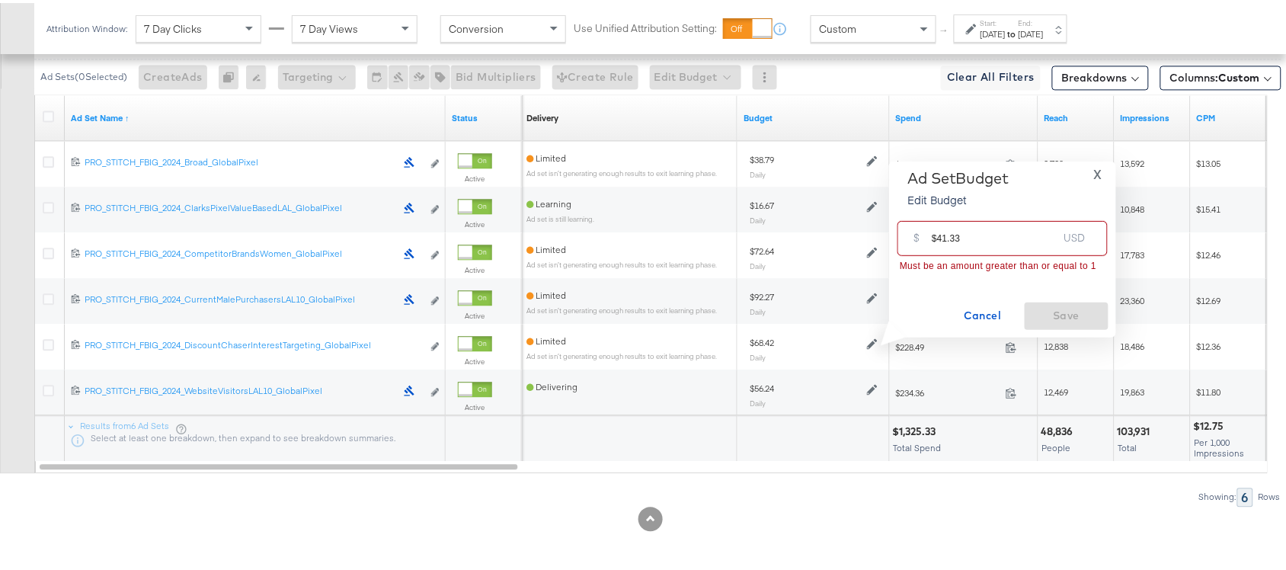
click at [938, 235] on input "$41.33" at bounding box center [995, 229] width 126 height 33
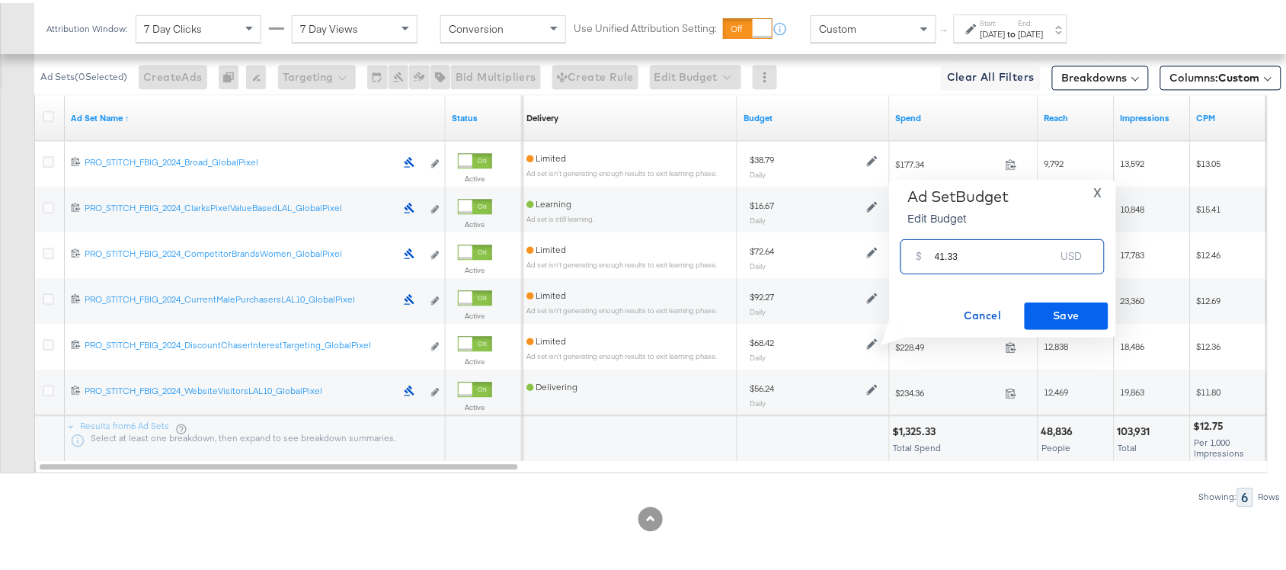
type input "41.33"
click at [1049, 307] on span "Save" at bounding box center [1067, 312] width 72 height 19
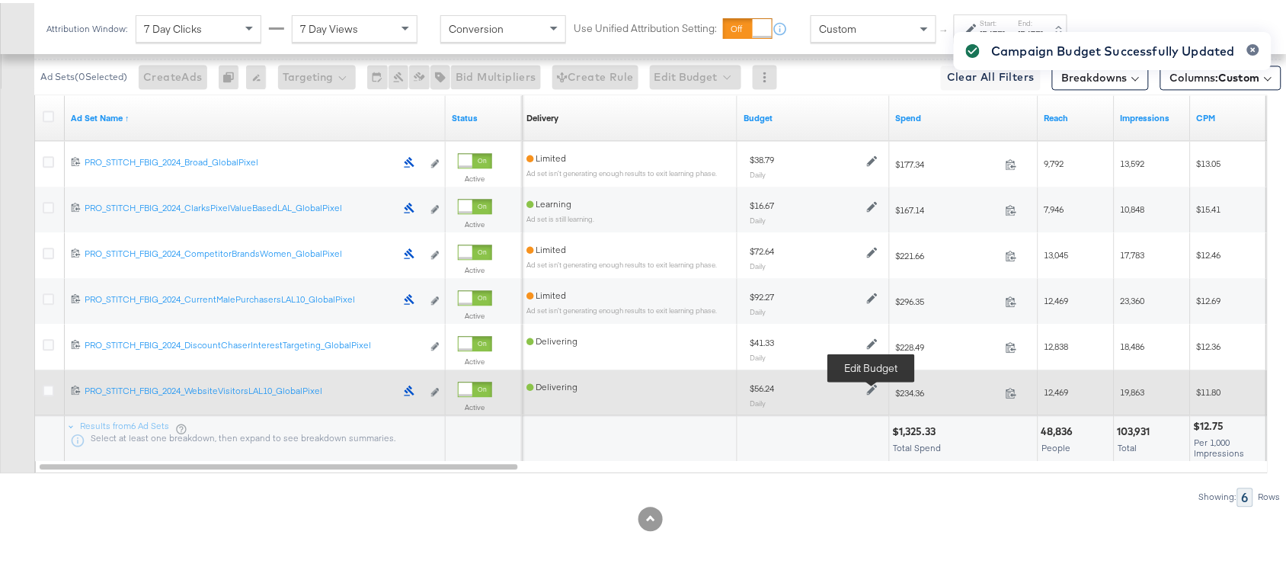
click at [871, 386] on icon at bounding box center [872, 387] width 11 height 11
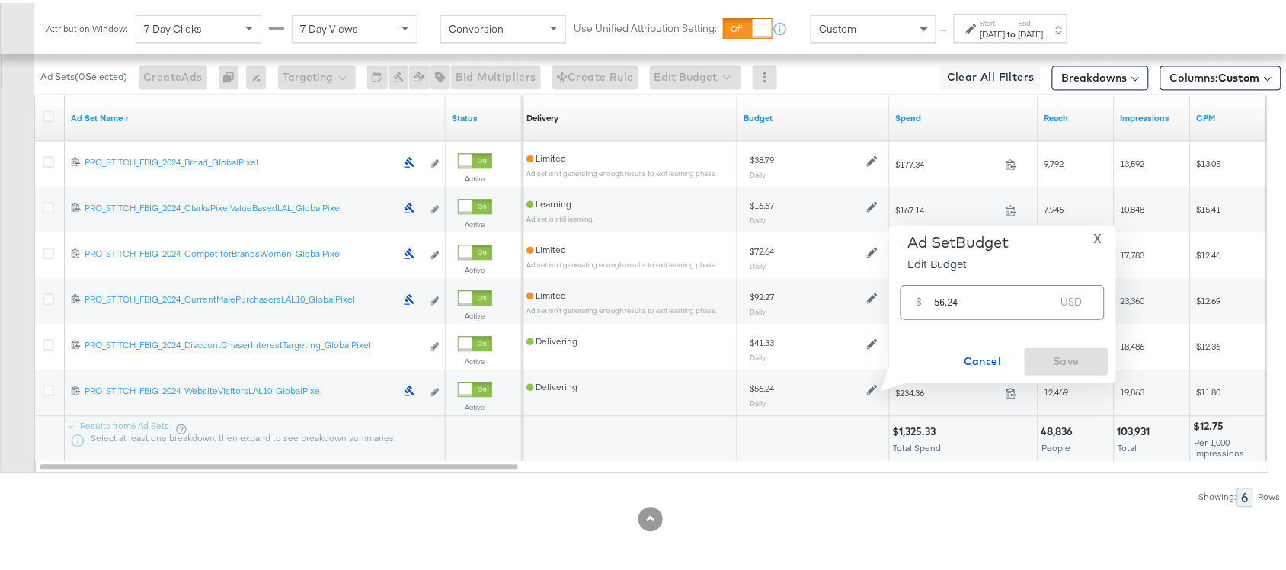
click at [985, 303] on input "56.24" at bounding box center [995, 293] width 120 height 33
paste input "$62.07"
click at [985, 303] on div "$ 56.24 USD" at bounding box center [1003, 299] width 204 height 34
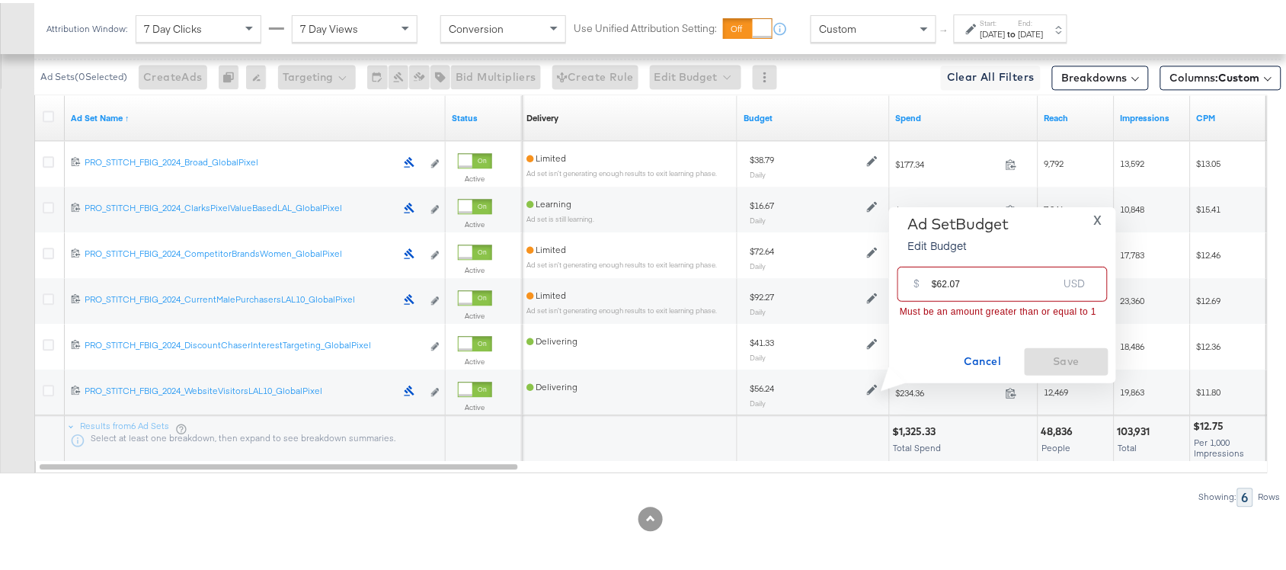
click at [937, 284] on input "$62.07" at bounding box center [995, 274] width 126 height 33
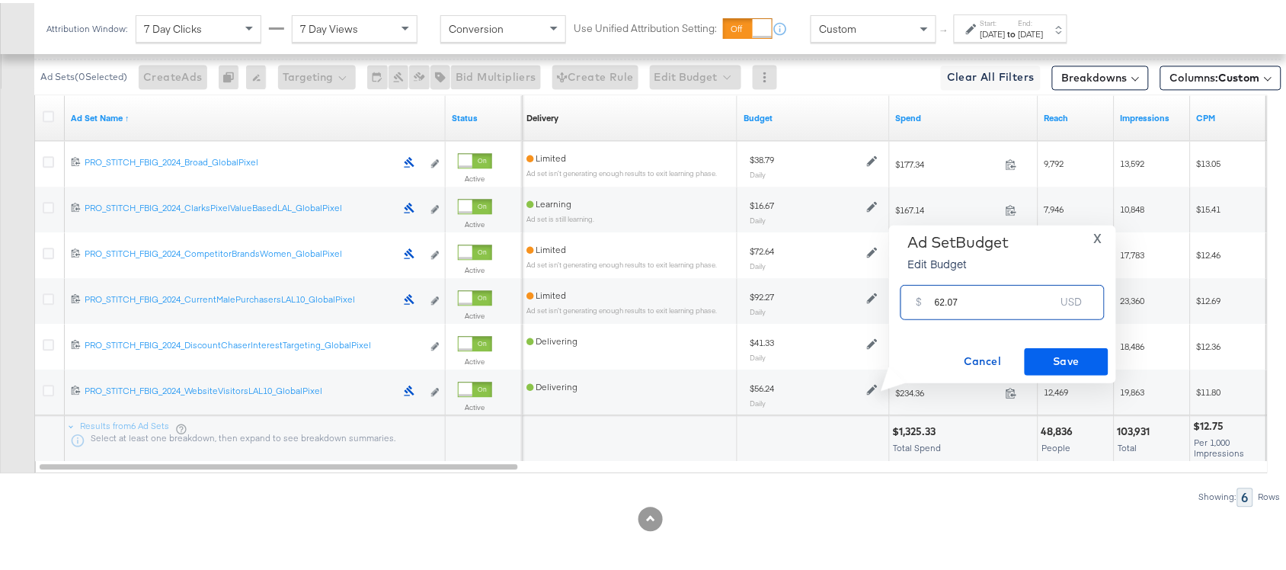
type input "62.07"
click at [1031, 354] on span "Save" at bounding box center [1067, 358] width 72 height 19
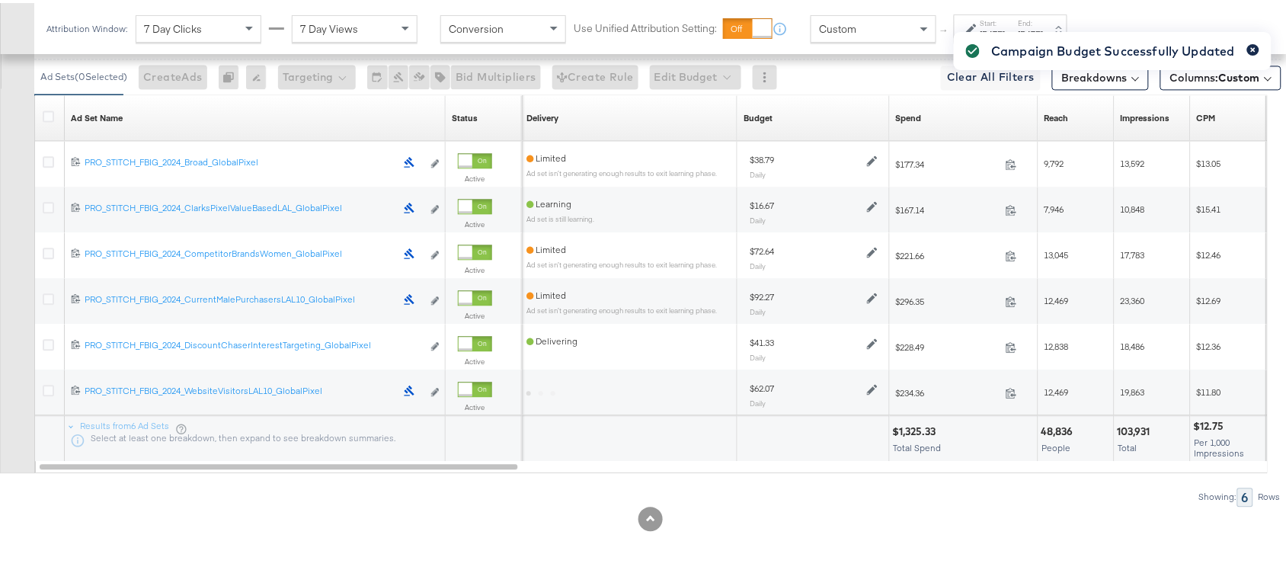
click at [1251, 47] on icon "button" at bounding box center [1253, 47] width 5 height 5
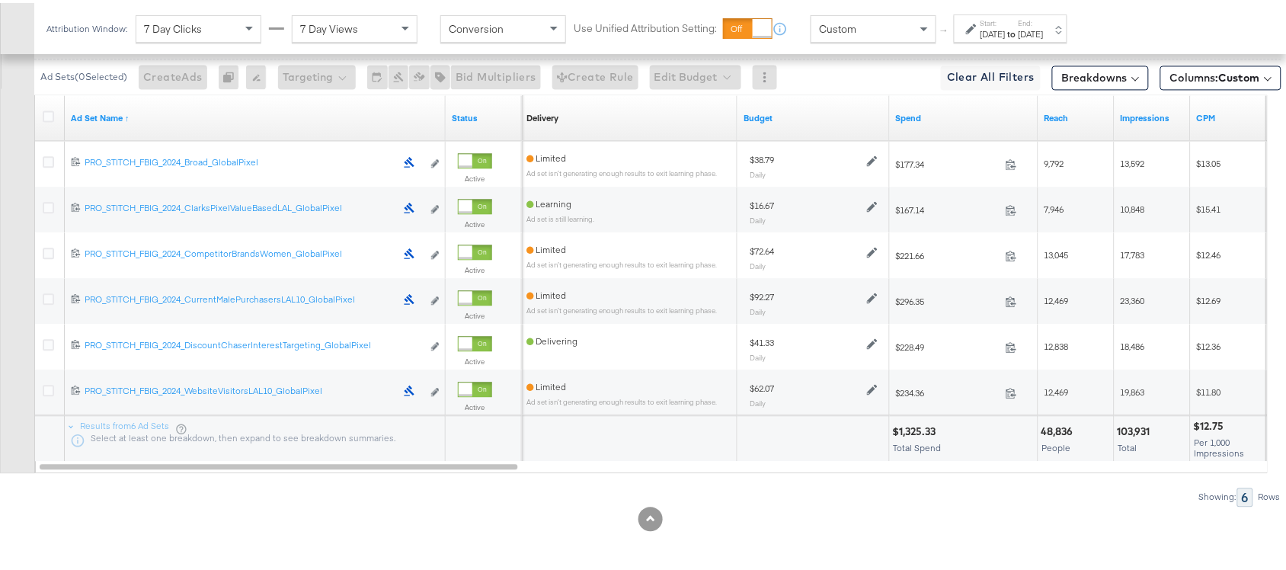
click at [843, 501] on div "Showing: 6 Rows" at bounding box center [641, 494] width 1282 height 19
